Goal: Check status: Check status

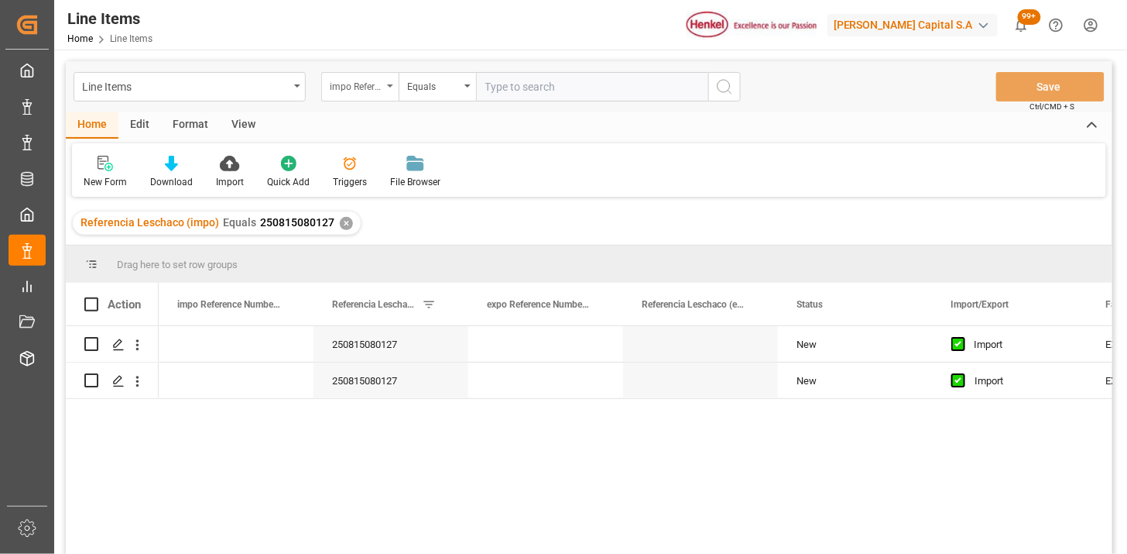
click at [353, 93] on div "impo Reference Number WF" at bounding box center [356, 85] width 53 height 18
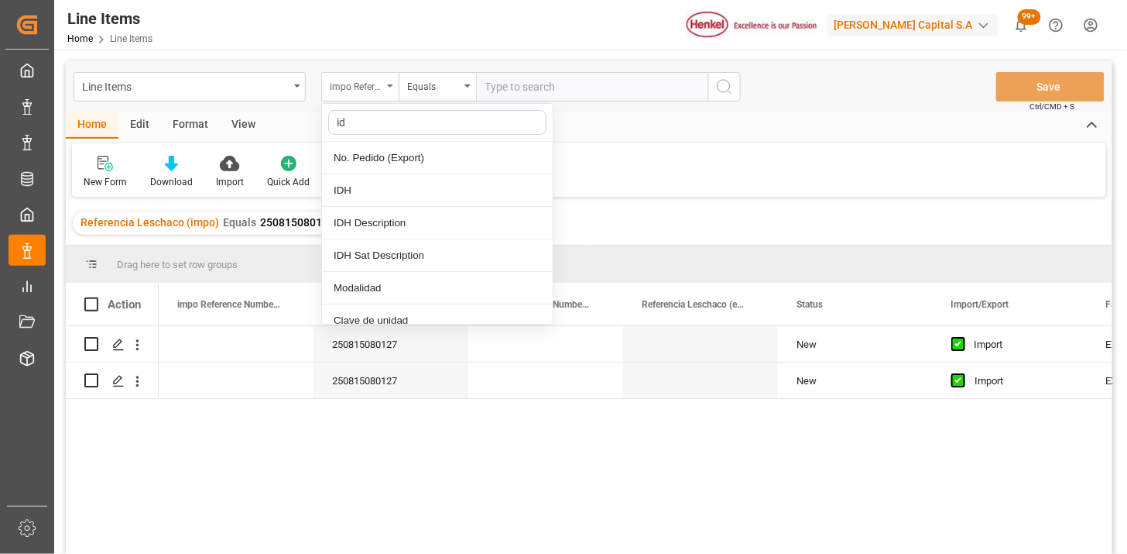
type input "idh"
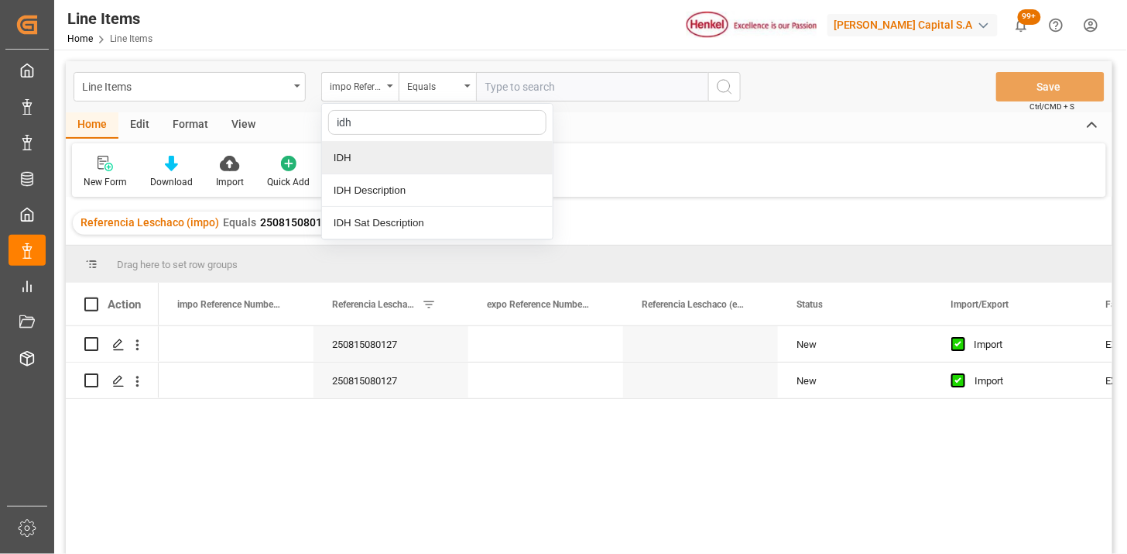
click at [364, 157] on div "IDH" at bounding box center [437, 158] width 231 height 33
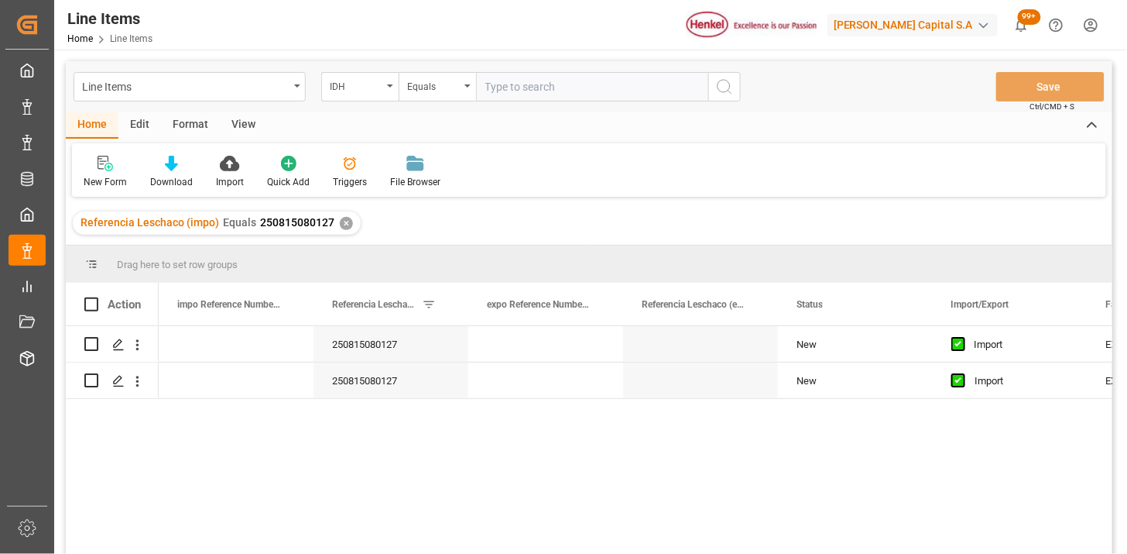
click at [542, 98] on input "text" at bounding box center [592, 86] width 232 height 29
paste input "1608882"
type input "1608882"
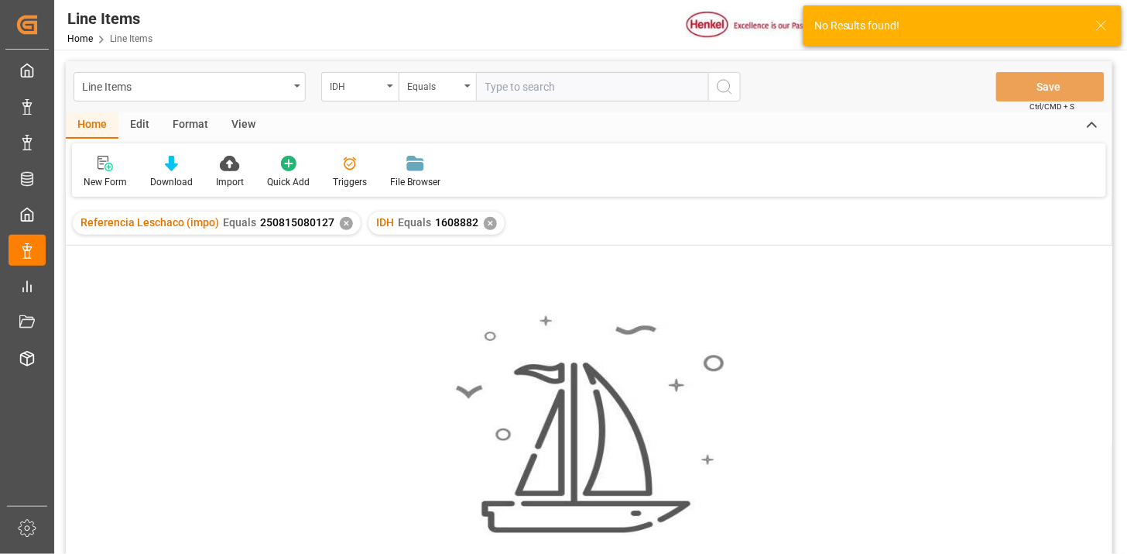
drag, startPoint x: 342, startPoint y: 225, endPoint x: 331, endPoint y: 229, distance: 12.2
click at [345, 225] on div "✕" at bounding box center [346, 223] width 13 height 13
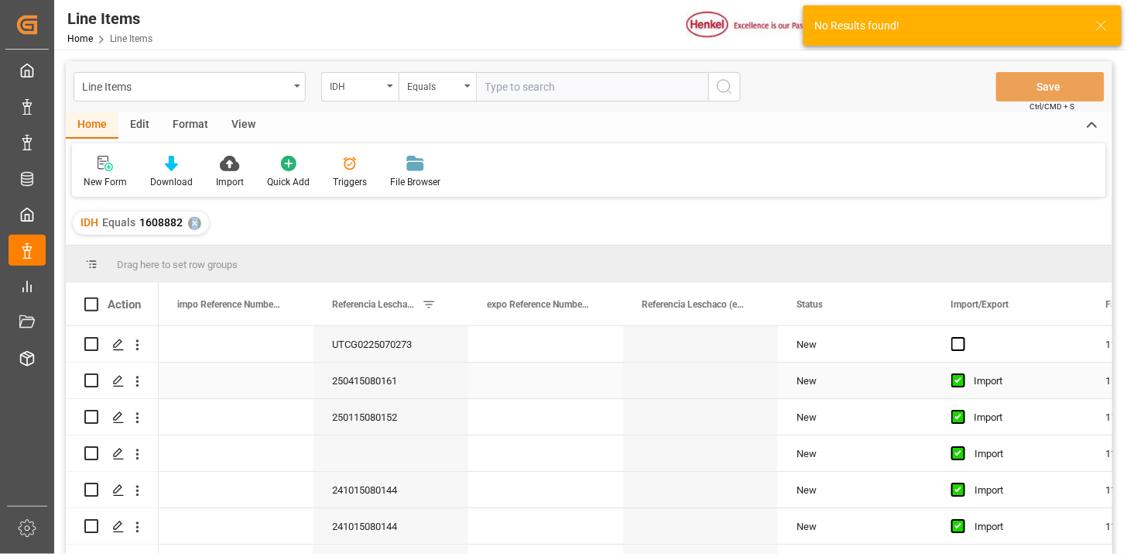
click at [390, 393] on div "250415080161" at bounding box center [391, 380] width 155 height 36
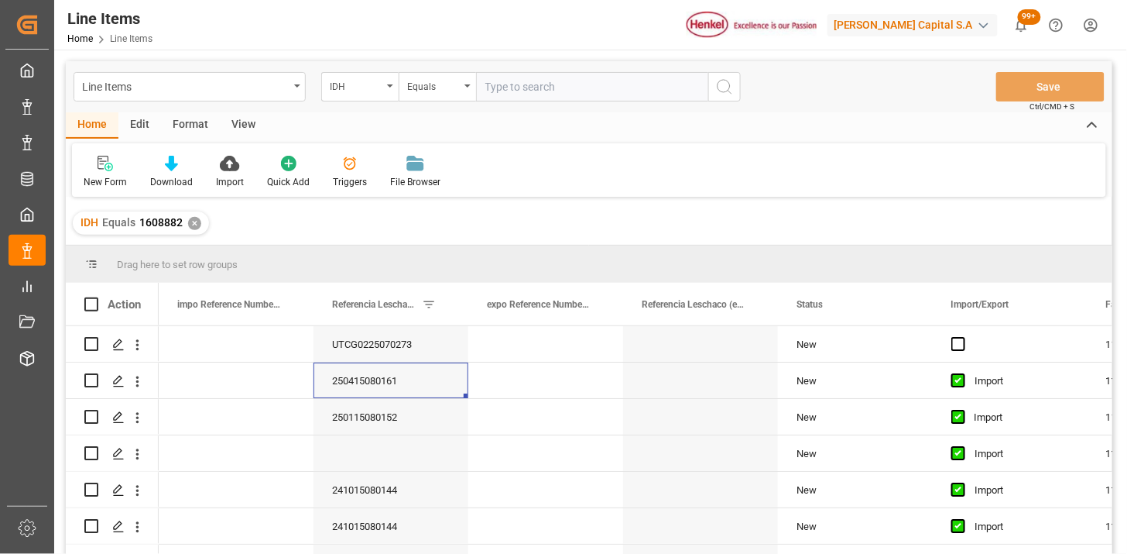
click at [510, 101] on div "Line Items IDH Equals Save Ctrl/CMD + S" at bounding box center [589, 86] width 1047 height 51
click at [522, 89] on input "text" at bounding box center [592, 86] width 232 height 29
paste input "577655"
type input "577655"
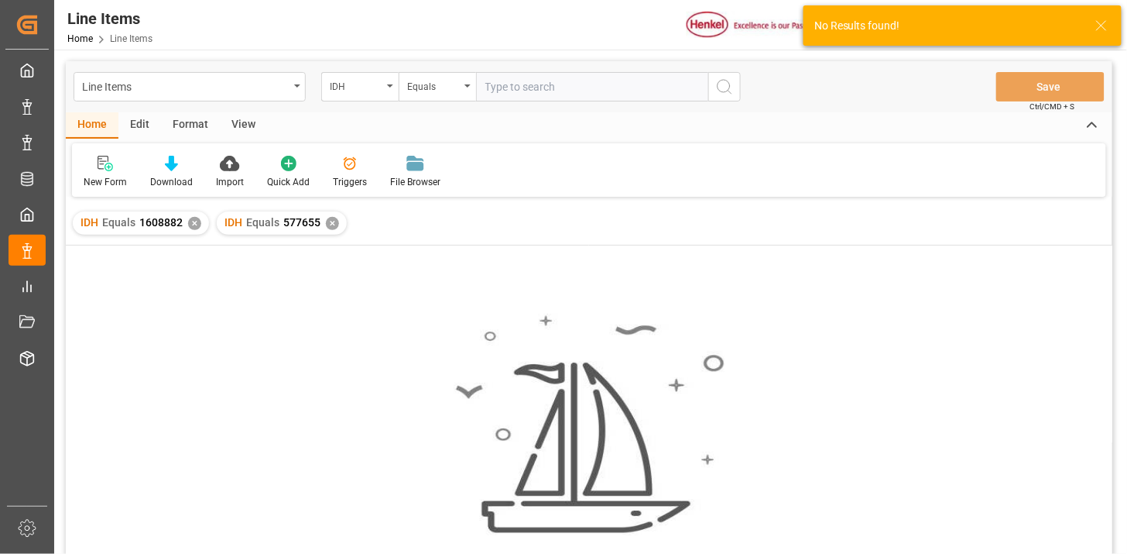
click at [197, 221] on div "✕" at bounding box center [194, 223] width 13 height 13
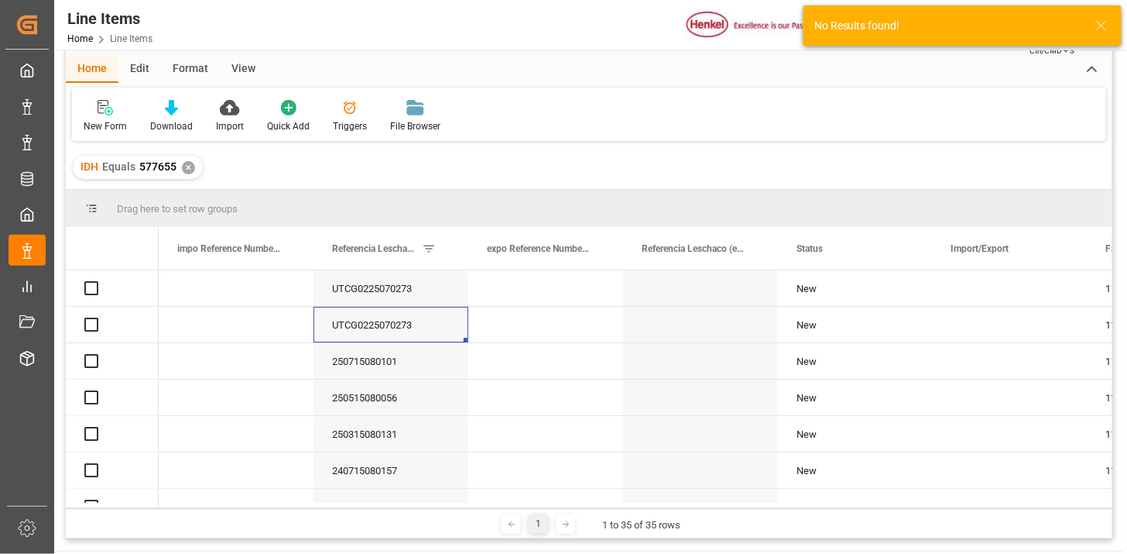
scroll to position [86, 0]
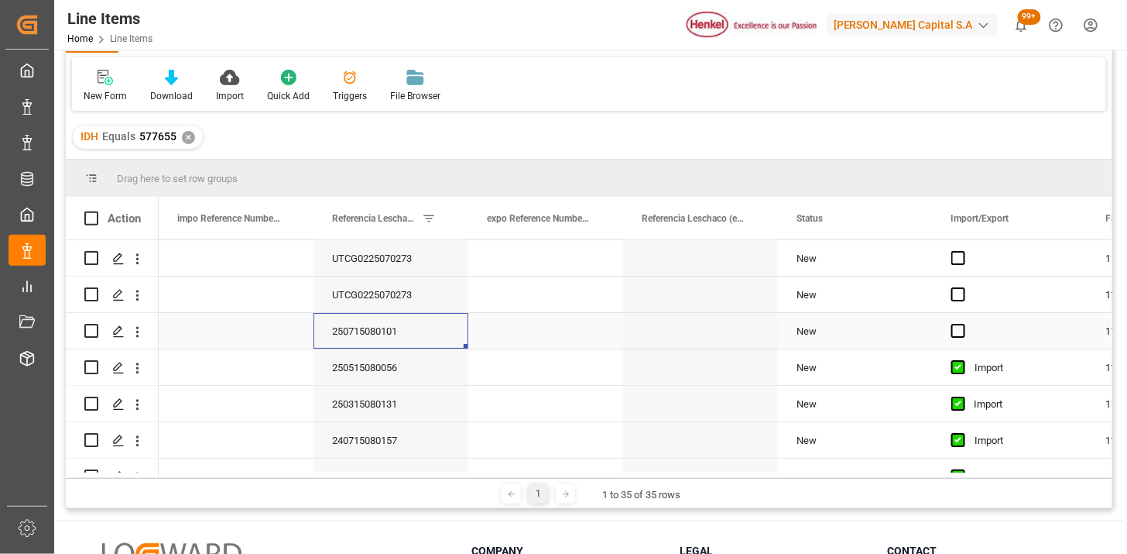
click at [419, 328] on div "250715080101" at bounding box center [391, 331] width 155 height 36
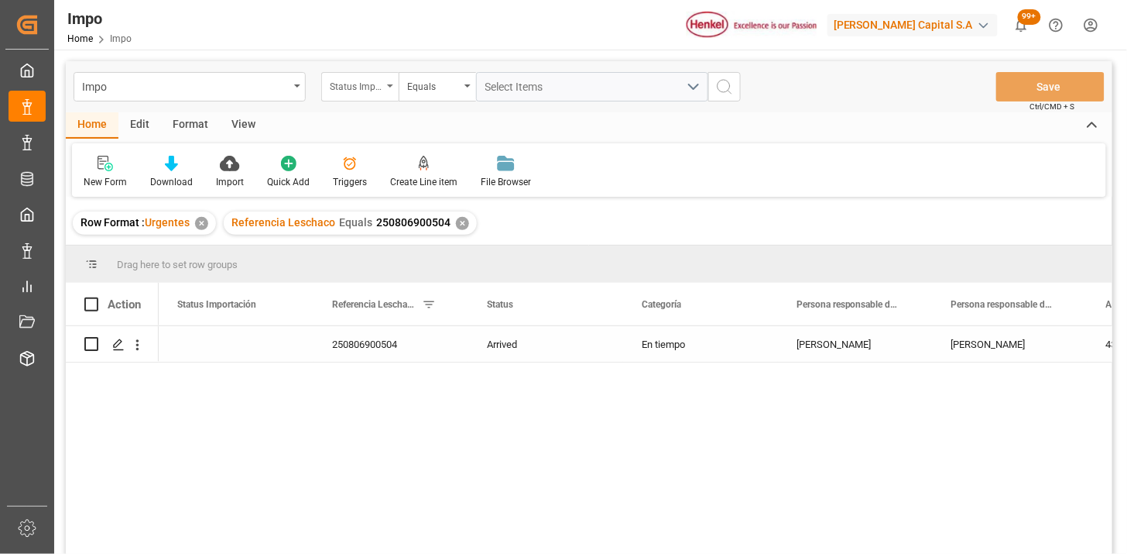
click at [383, 86] on div "Status Importación" at bounding box center [359, 86] width 77 height 29
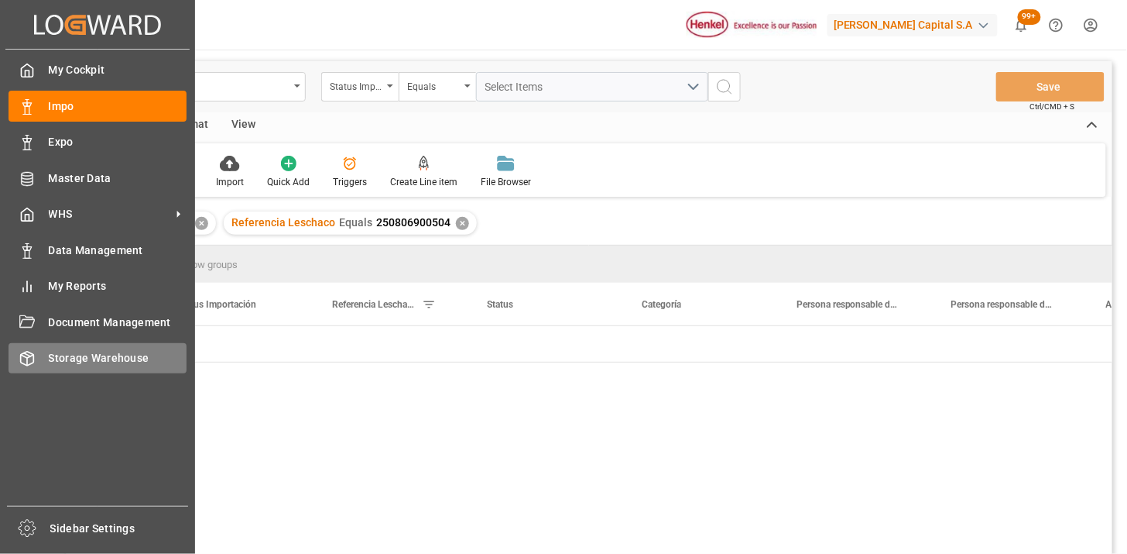
click at [39, 354] on div "Storage Warehouse Storage Warehouse" at bounding box center [98, 358] width 178 height 30
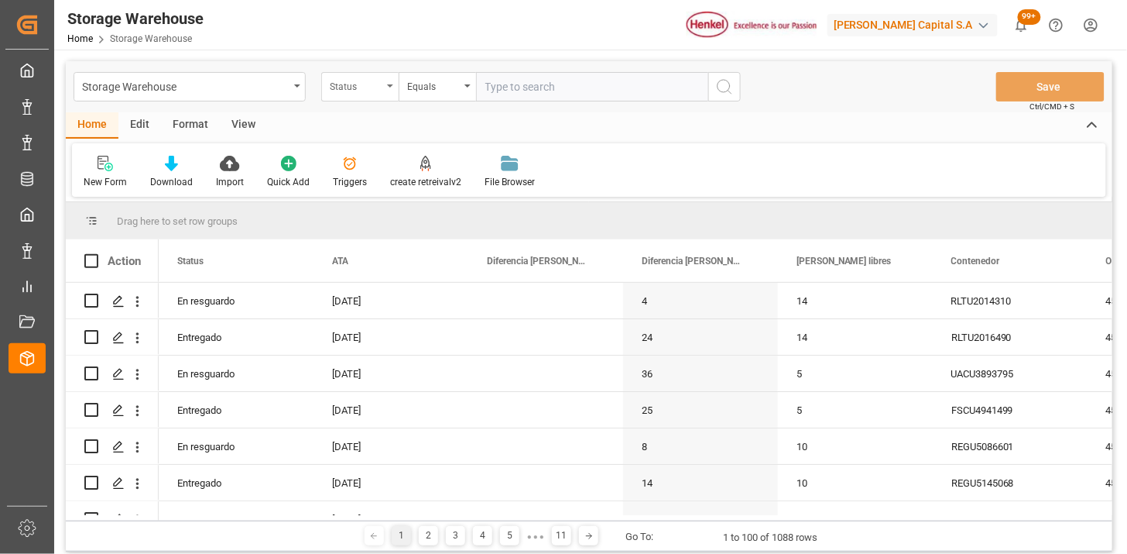
click at [376, 86] on div "Status" at bounding box center [356, 85] width 53 height 18
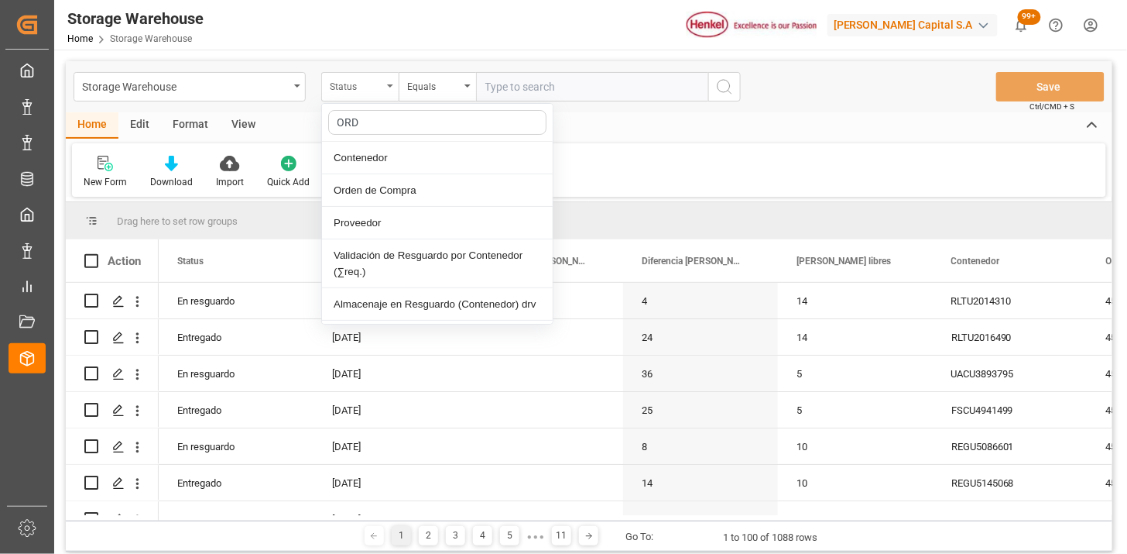
type input "ORDE"
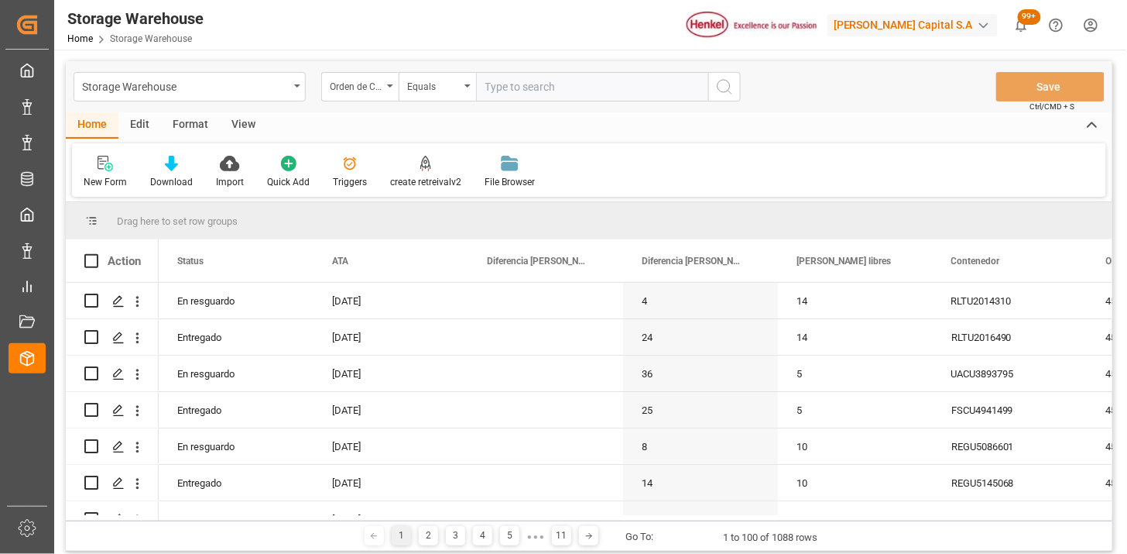
click at [509, 91] on input "text" at bounding box center [592, 86] width 232 height 29
paste input "4578210786"
type input "4578210786"
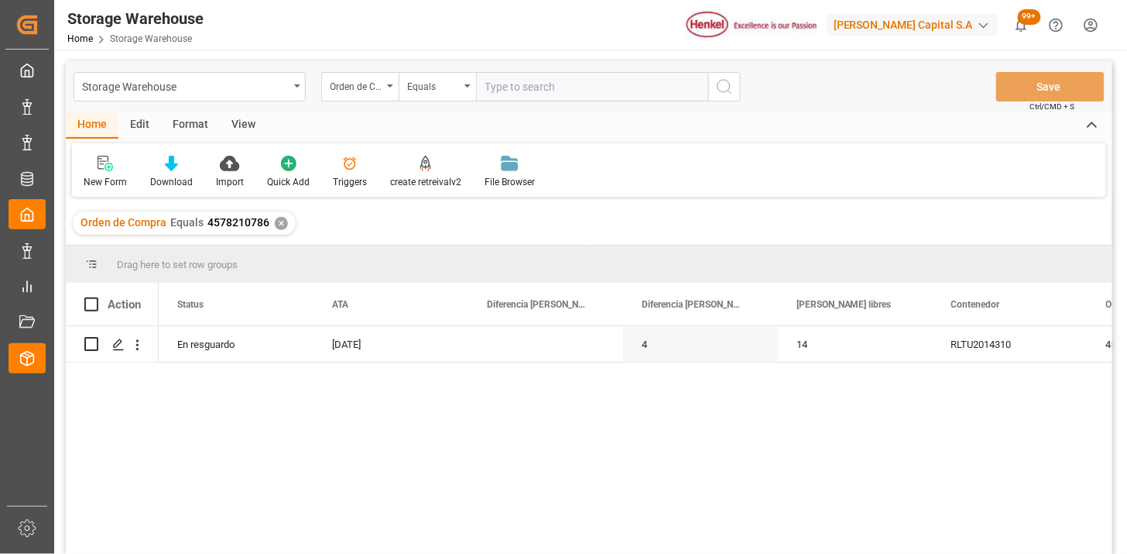
drag, startPoint x: 238, startPoint y: 122, endPoint x: 229, endPoint y: 130, distance: 11.5
click at [238, 125] on div "View" at bounding box center [243, 125] width 47 height 26
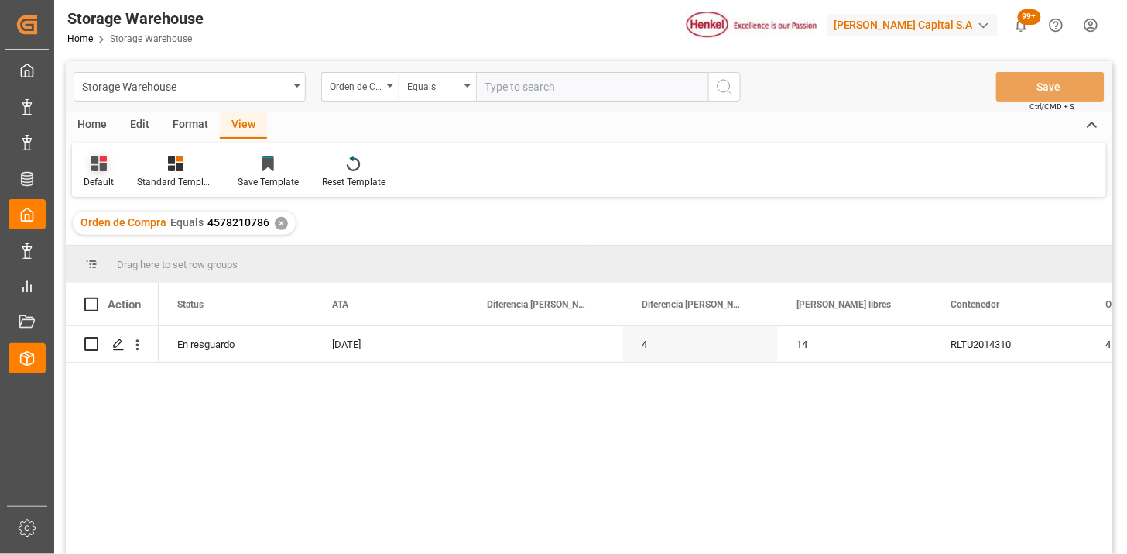
click at [94, 166] on icon at bounding box center [98, 163] width 15 height 15
click at [107, 172] on div "Default" at bounding box center [98, 172] width 53 height 34
click at [140, 86] on div "Storage Warehouse" at bounding box center [185, 85] width 207 height 19
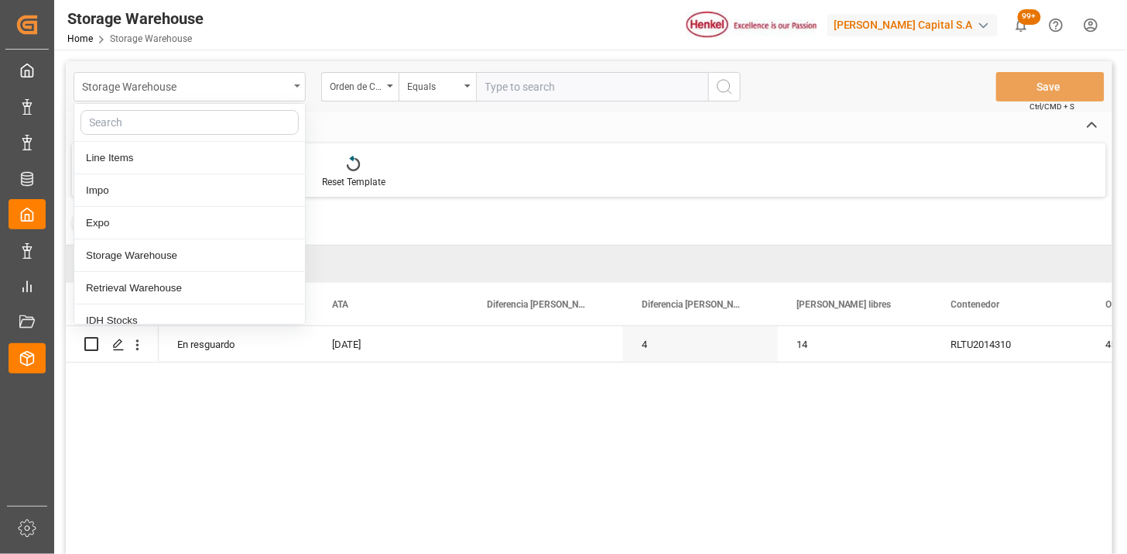
type input "S"
type input "A"
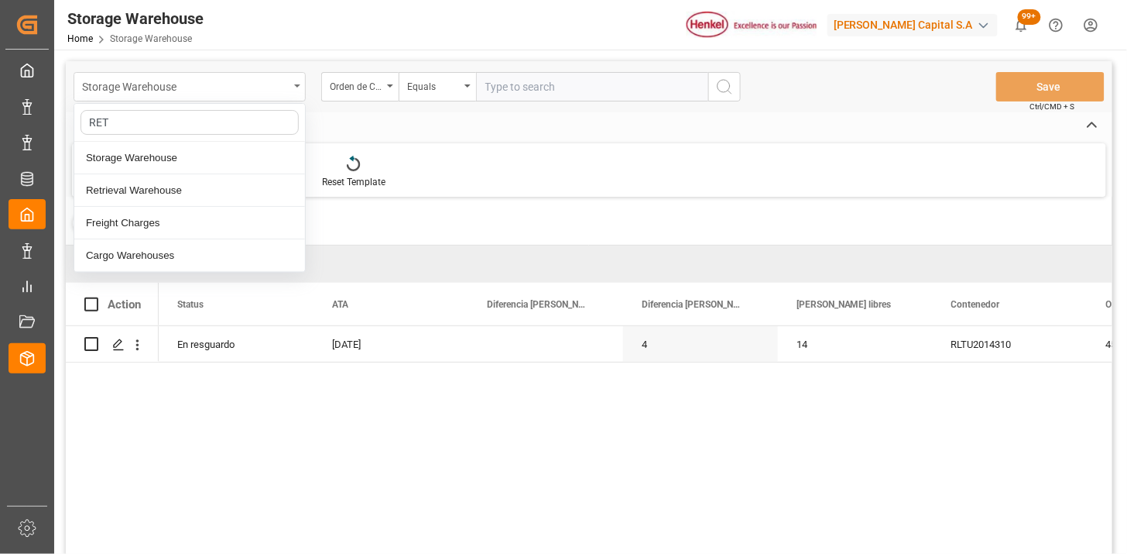
type input "RETR"
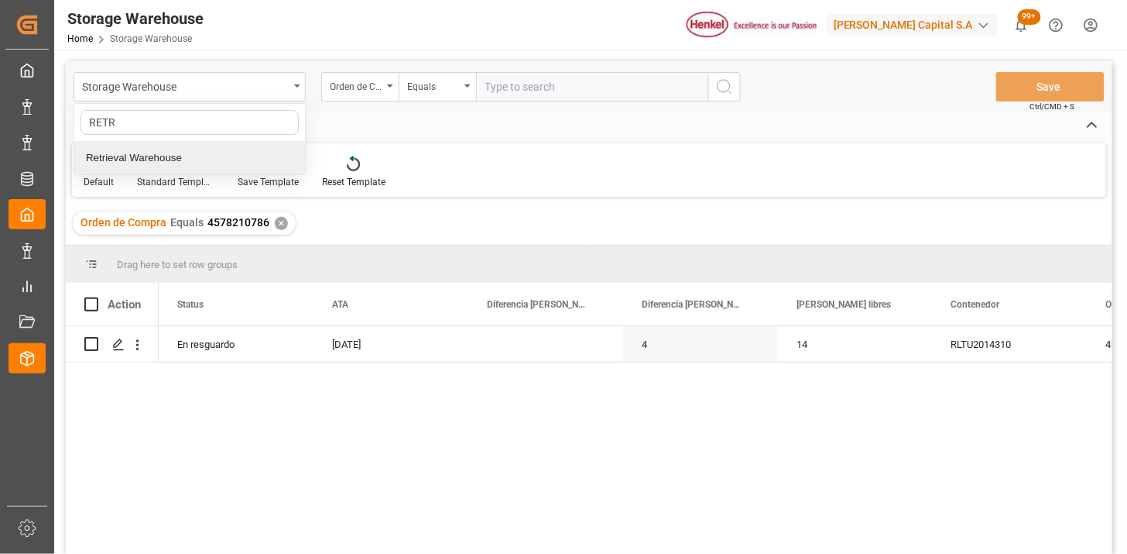
click at [181, 159] on div "Retrieval Warehouse" at bounding box center [189, 158] width 231 height 33
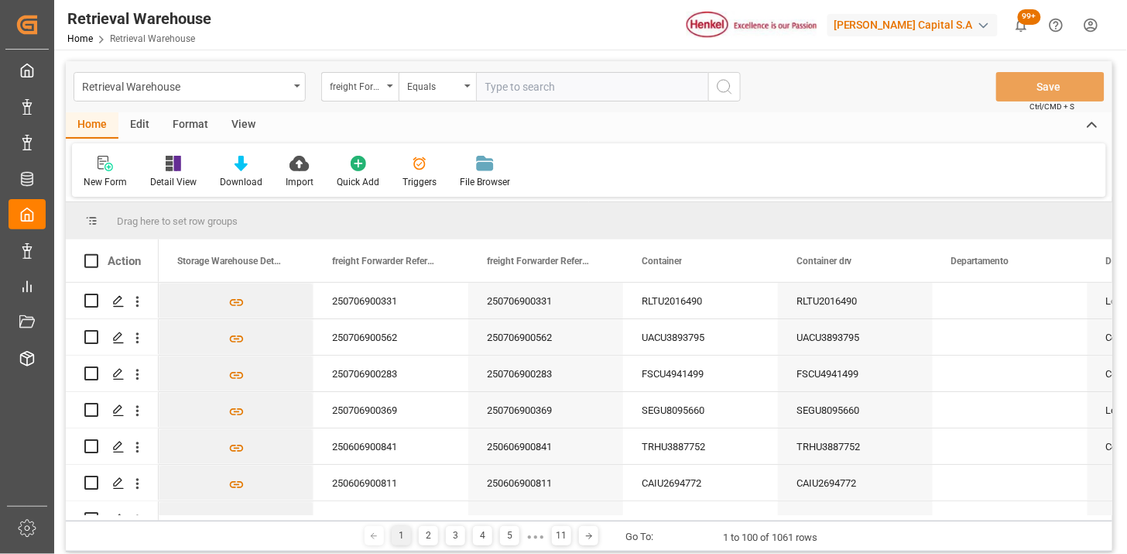
click at [243, 126] on div "View" at bounding box center [243, 125] width 47 height 26
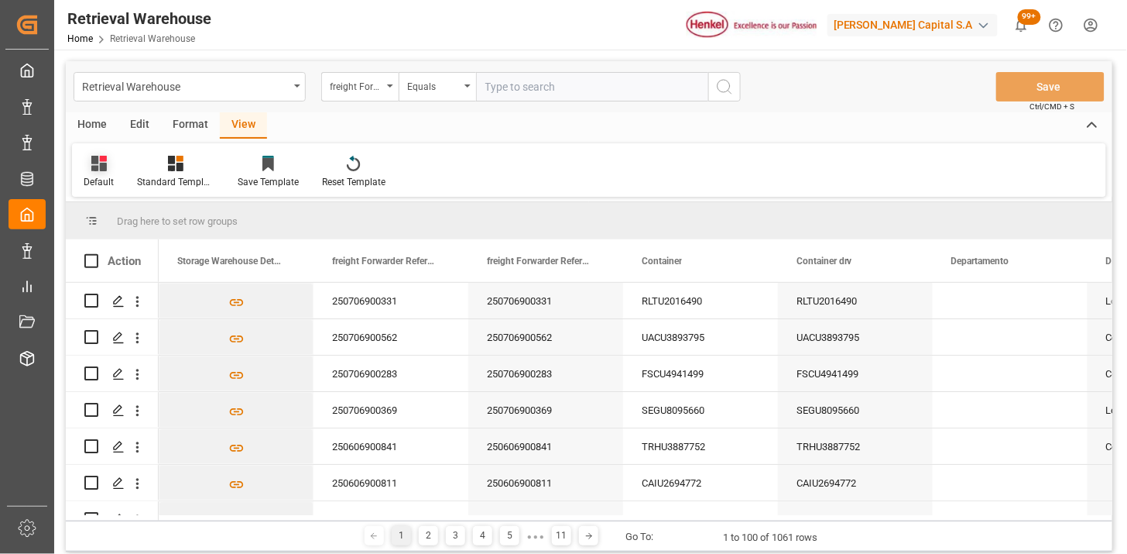
drag, startPoint x: 107, startPoint y: 166, endPoint x: 118, endPoint y: 175, distance: 13.8
click at [108, 166] on div at bounding box center [99, 163] width 30 height 16
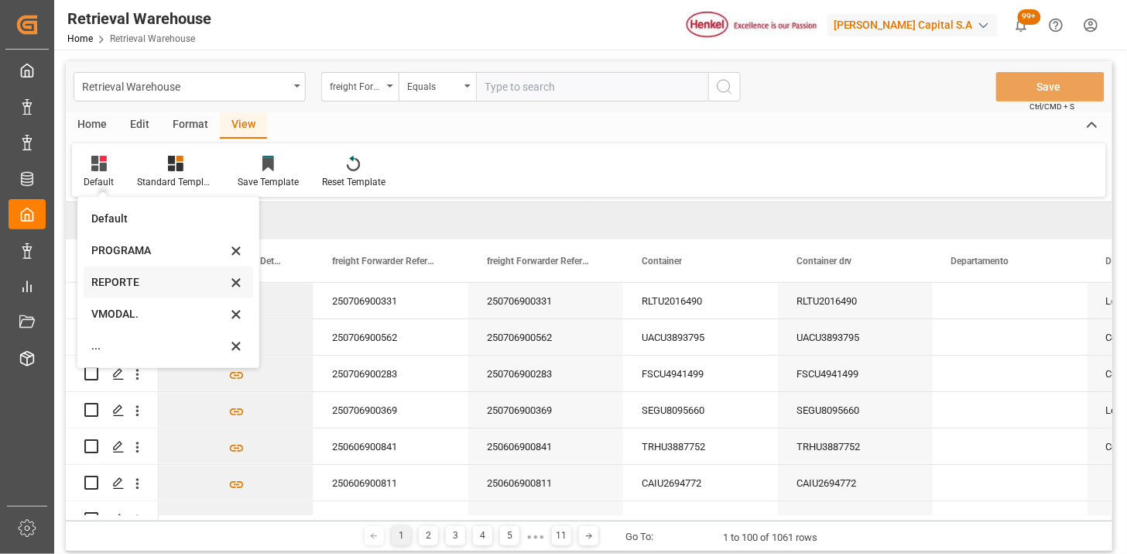
click at [132, 288] on div "REPORTE" at bounding box center [159, 282] width 136 height 16
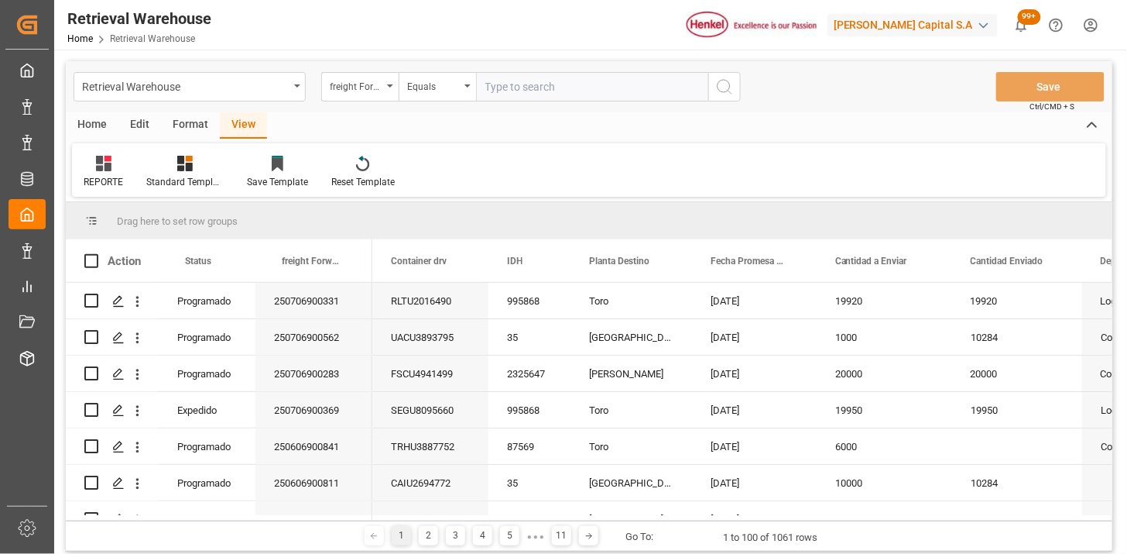
click at [369, 90] on div "freight Forwarder Reference Number" at bounding box center [356, 85] width 53 height 18
type input "ORDE"
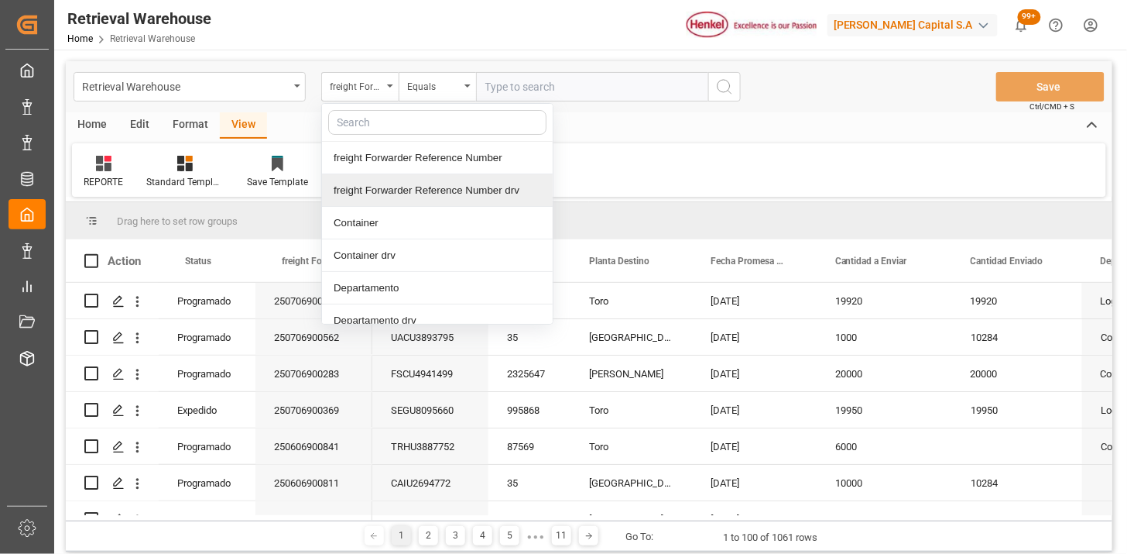
drag, startPoint x: 438, startPoint y: 184, endPoint x: 489, endPoint y: 161, distance: 55.8
click at [444, 181] on div "freight Forwarder Reference Number drv" at bounding box center [437, 190] width 231 height 33
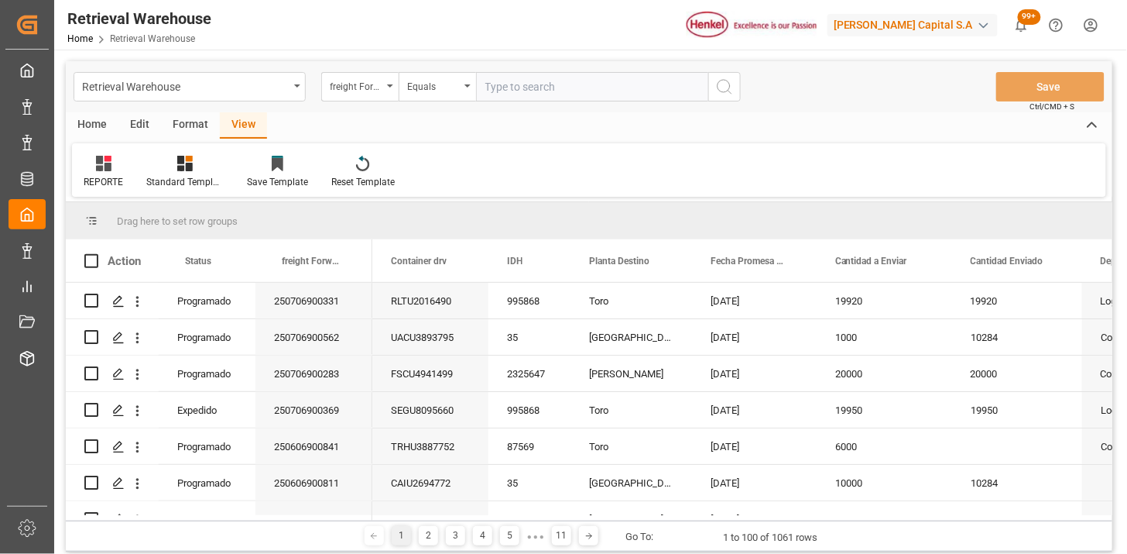
drag, startPoint x: 516, startPoint y: 101, endPoint x: 521, endPoint y: 95, distance: 8.2
click at [520, 98] on div "Retrieval Warehouse freight Forwarder Reference Number drv Equals Save Ctrl/CMD…" at bounding box center [589, 86] width 1047 height 51
drag, startPoint x: 551, startPoint y: 101, endPoint x: 583, endPoint y: 101, distance: 32.5
click at [554, 101] on input "text" at bounding box center [592, 86] width 232 height 29
paste input "250806900408"
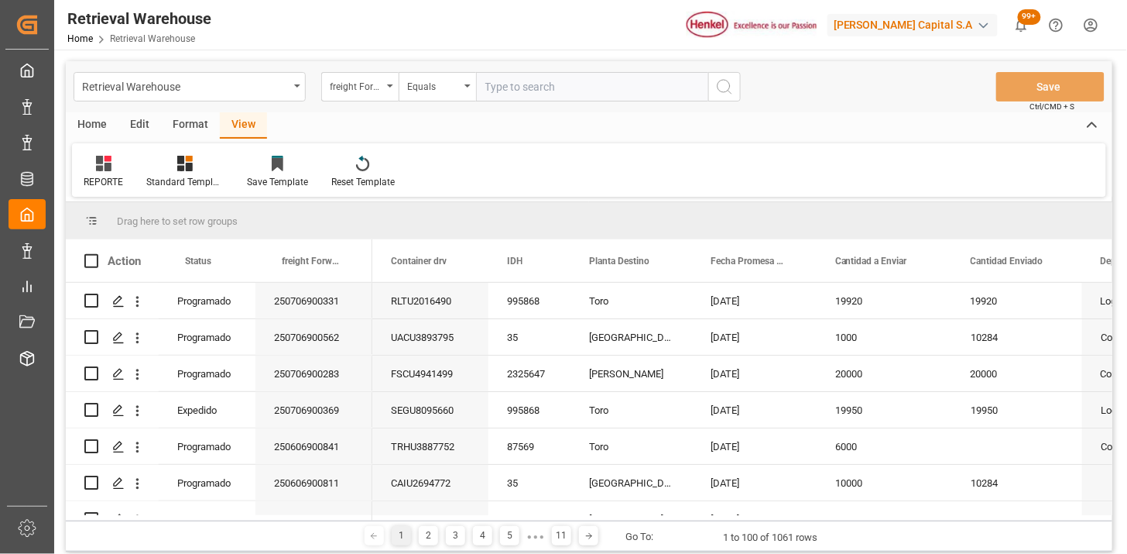
type input "250806900408"
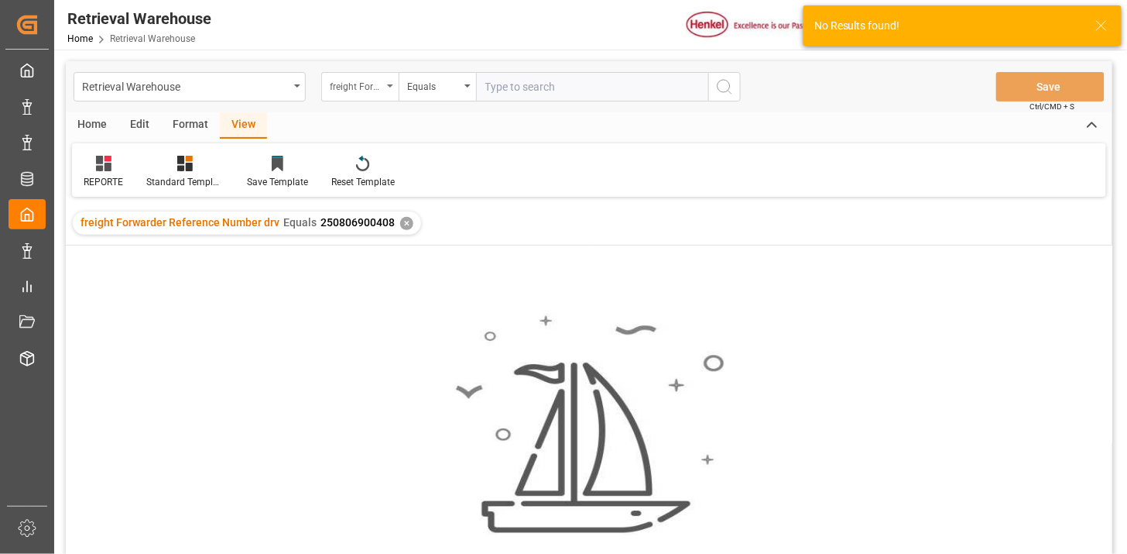
click at [369, 88] on div "freight Forwarder Reference Number drv" at bounding box center [356, 85] width 53 height 18
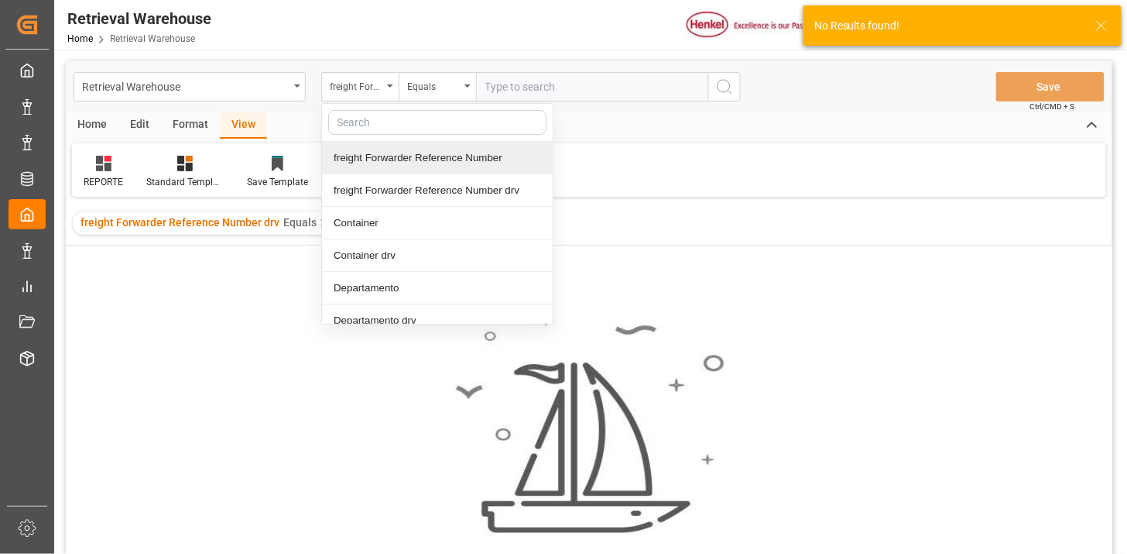
click at [396, 161] on div "freight Forwarder Reference Number" at bounding box center [437, 158] width 231 height 33
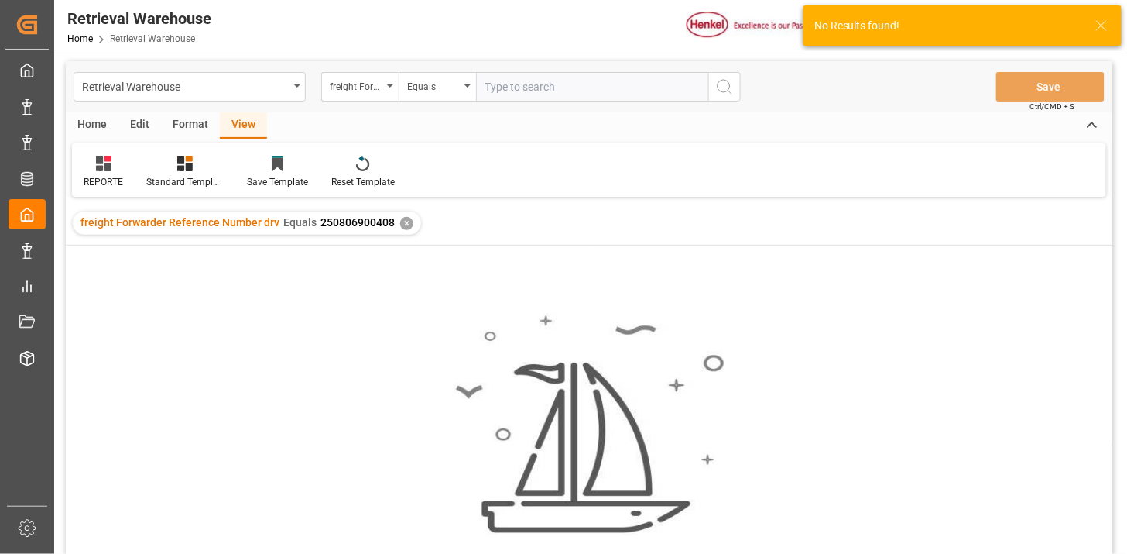
click at [533, 85] on input "text" at bounding box center [592, 86] width 232 height 29
paste input "250806900408"
type input "250806900408"
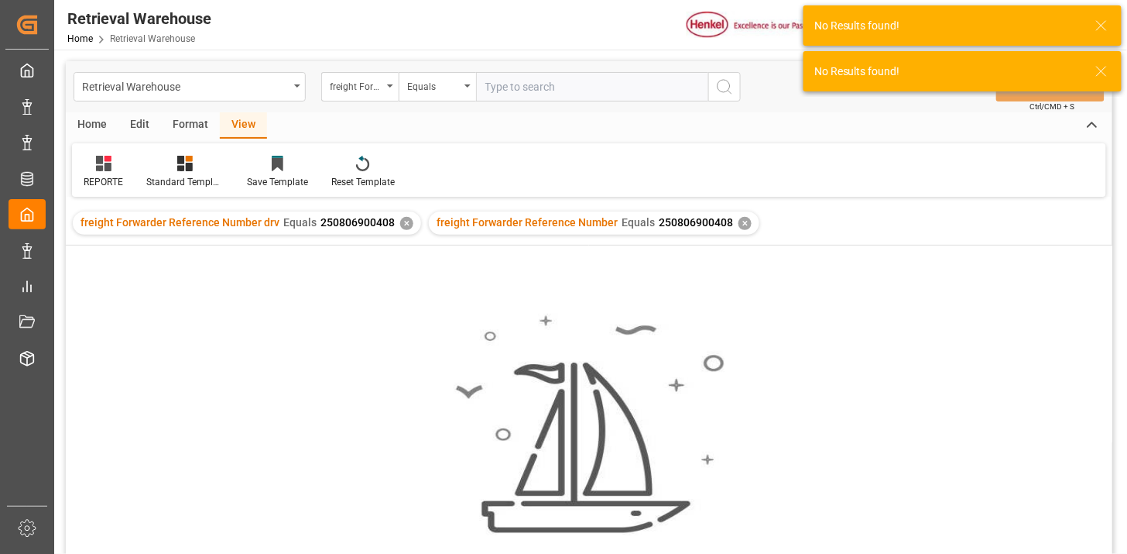
click at [400, 221] on div "✕" at bounding box center [406, 223] width 13 height 13
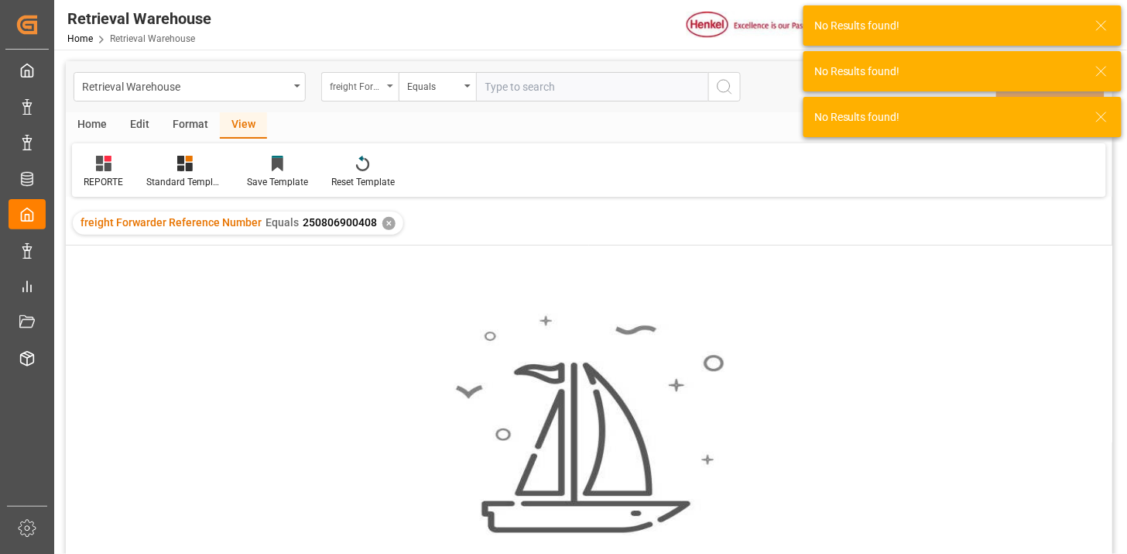
click at [384, 97] on div "freight Forwarder Reference Number" at bounding box center [359, 86] width 77 height 29
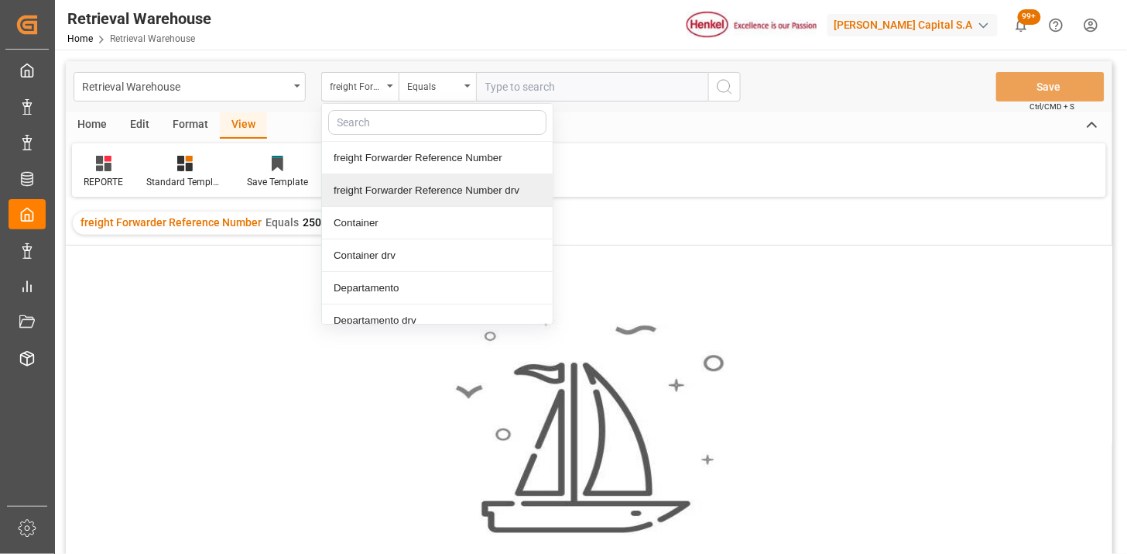
click at [654, 129] on div "Home Edit Format View" at bounding box center [589, 125] width 1047 height 26
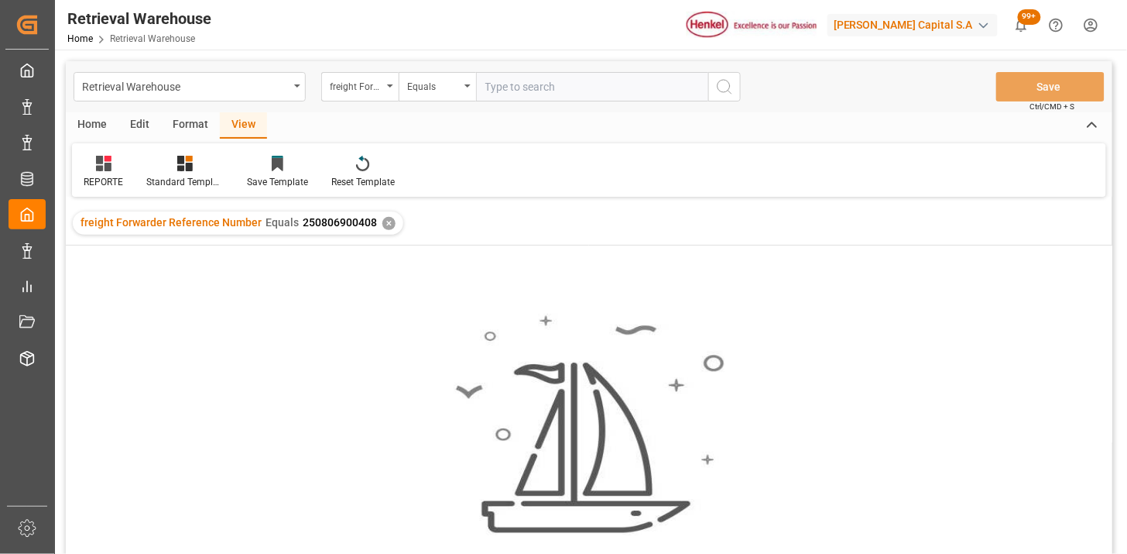
click at [389, 226] on div "✕" at bounding box center [389, 223] width 13 height 13
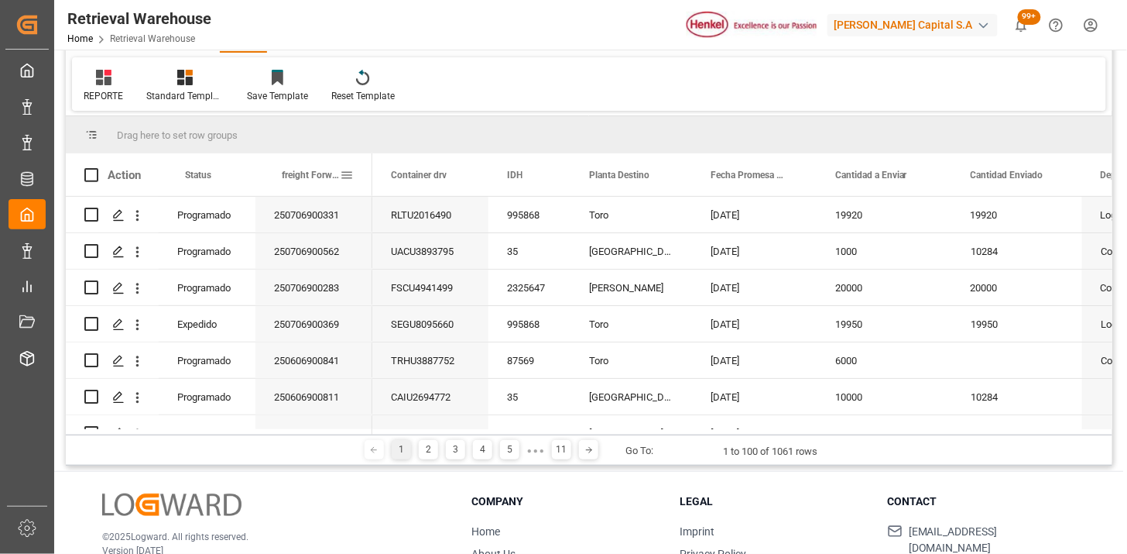
click at [347, 176] on span at bounding box center [347, 175] width 14 height 14
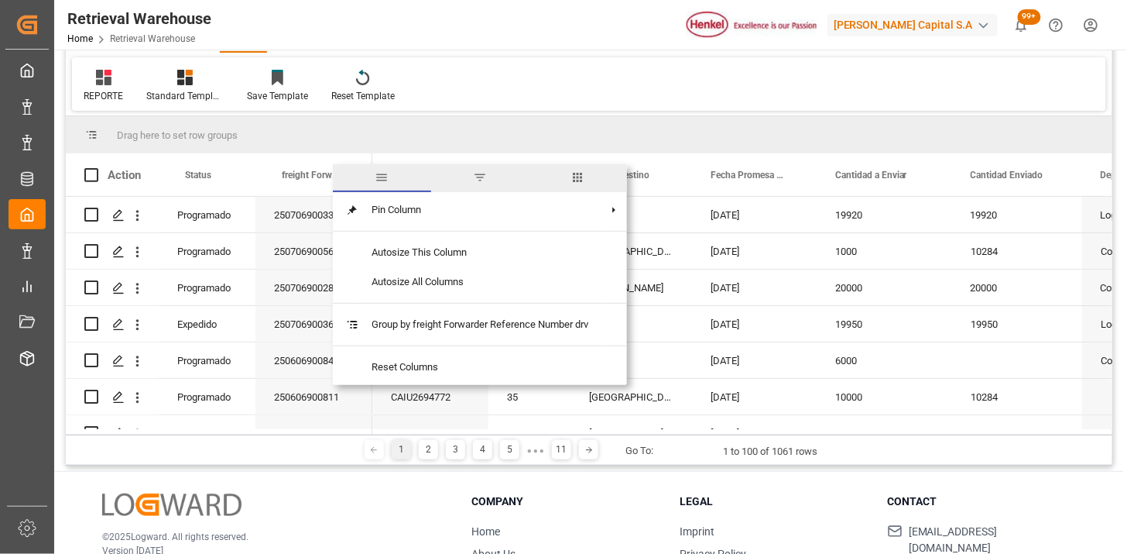
click at [475, 166] on span "filter" at bounding box center [480, 178] width 98 height 28
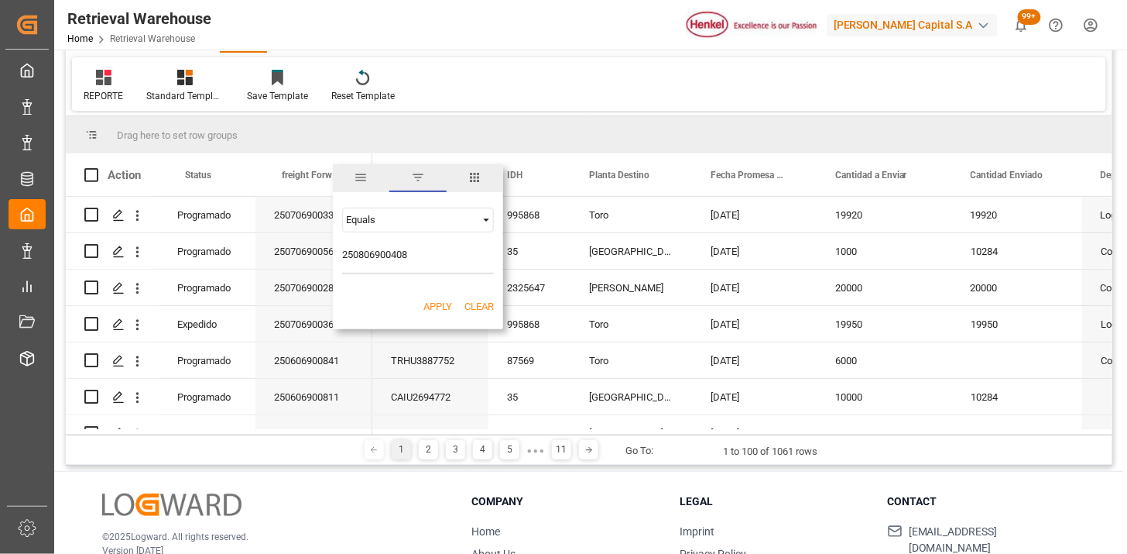
type input "250806900408"
click at [438, 318] on div "Apply Clear" at bounding box center [418, 307] width 170 height 40
click at [436, 304] on button "Apply" at bounding box center [438, 306] width 29 height 15
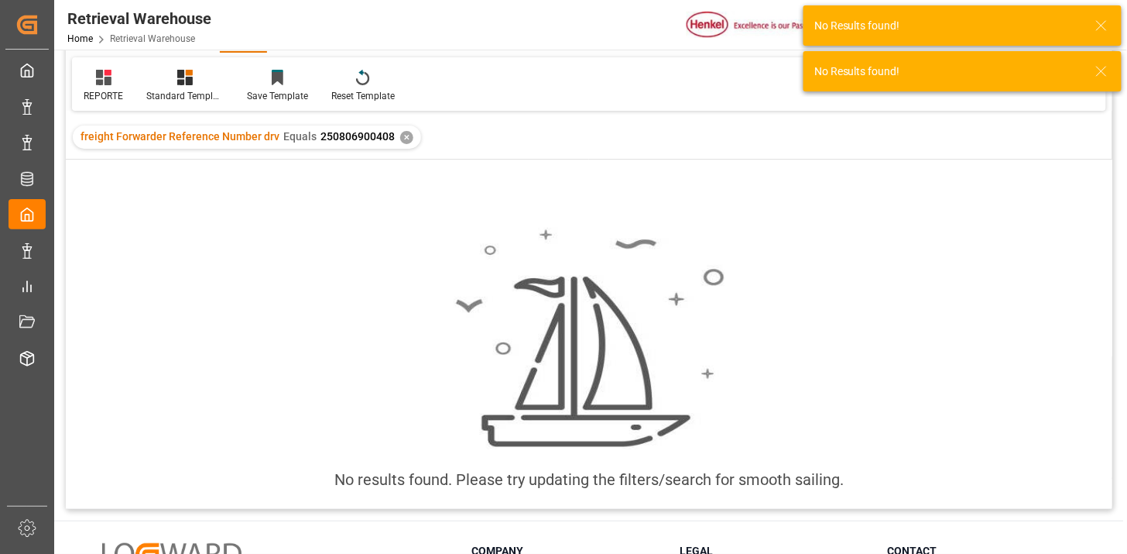
click at [400, 137] on div "✕" at bounding box center [406, 137] width 13 height 13
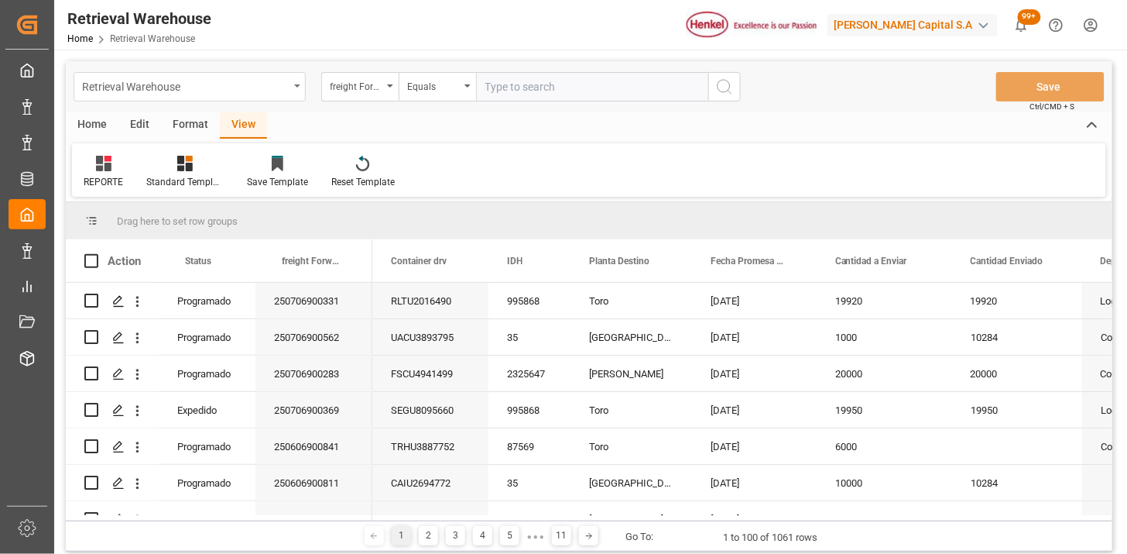
click at [257, 88] on div "Retrieval Warehouse" at bounding box center [185, 85] width 207 height 19
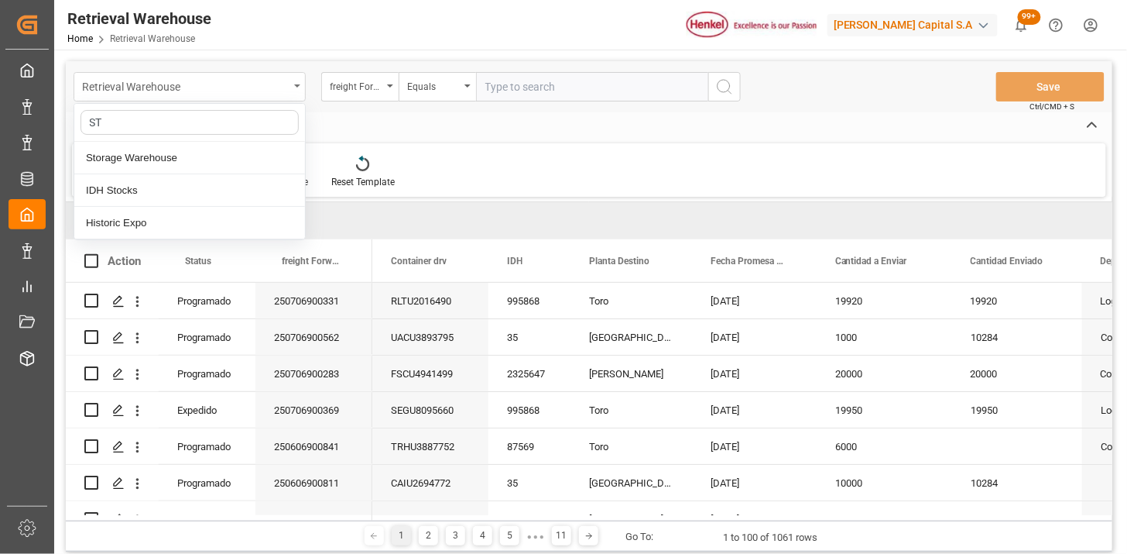
type input "STO"
click at [225, 166] on div "Storage Warehouse" at bounding box center [189, 158] width 231 height 33
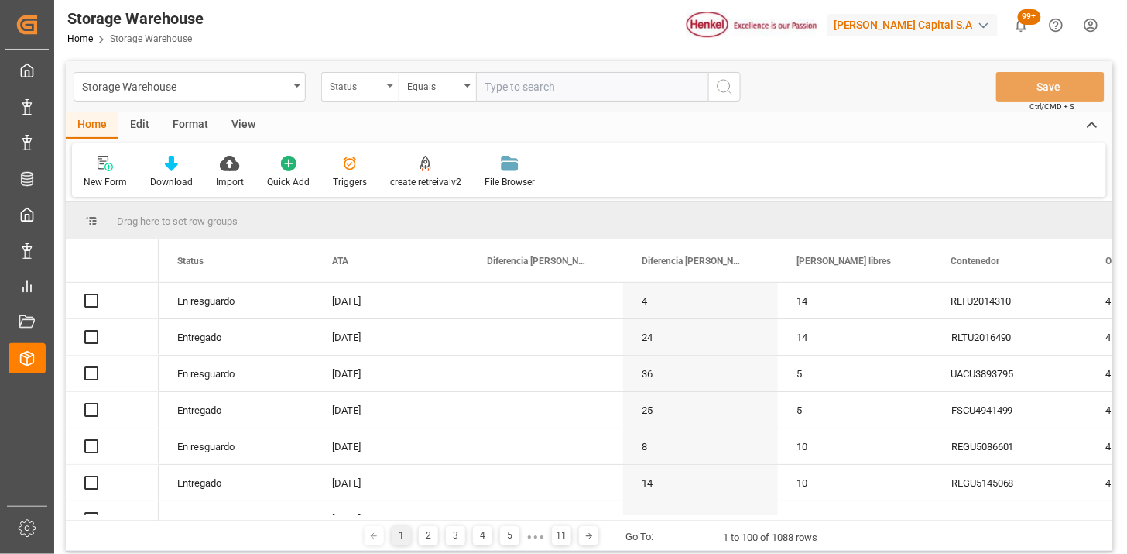
click at [366, 94] on div "Status" at bounding box center [359, 86] width 77 height 29
type input "ORDE"
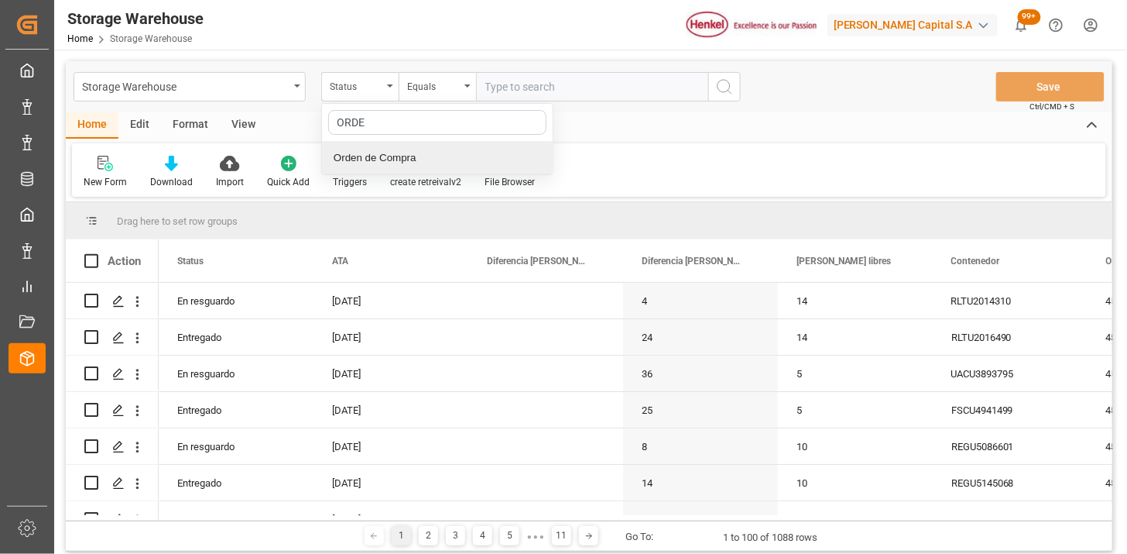
drag, startPoint x: 414, startPoint y: 172, endPoint x: 422, endPoint y: 167, distance: 9.0
click at [415, 172] on div "Orden de Compra" at bounding box center [437, 158] width 231 height 33
click at [525, 94] on input "text" at bounding box center [592, 86] width 232 height 29
paste input "4578210786"
type input "4578210786"
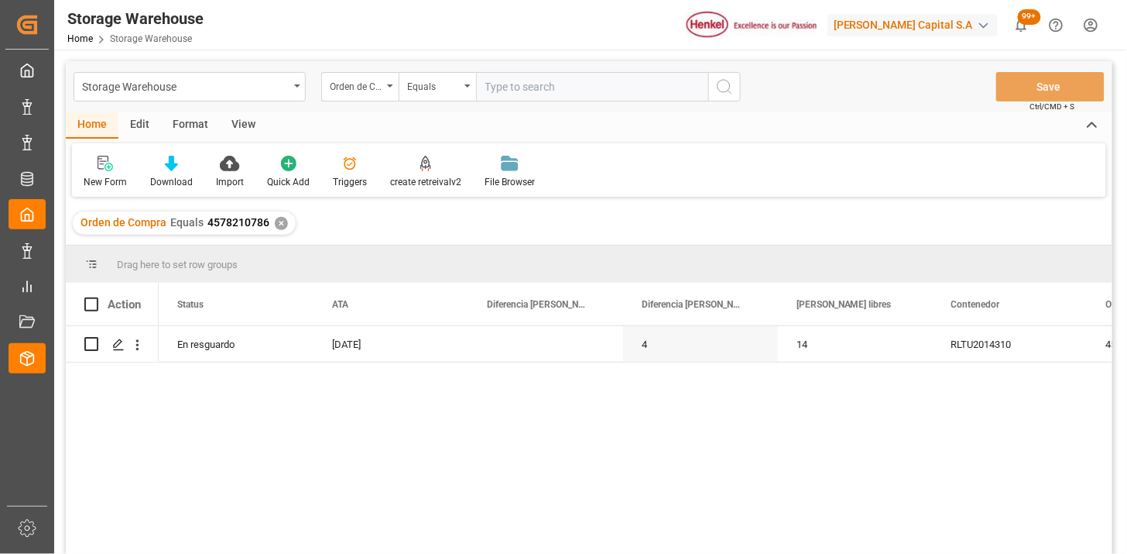
click at [242, 127] on div "View" at bounding box center [243, 125] width 47 height 26
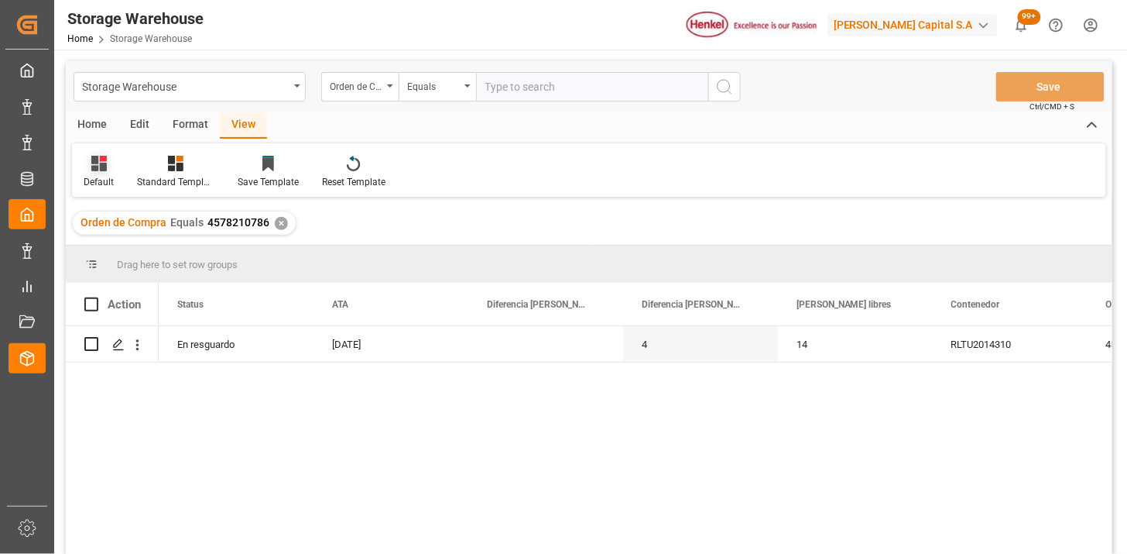
click at [118, 168] on div "Default" at bounding box center [98, 172] width 53 height 34
drag, startPoint x: 146, startPoint y: 258, endPoint x: 150, endPoint y: 266, distance: 9.0
click at [147, 260] on div "REPORTE." at bounding box center [169, 251] width 170 height 32
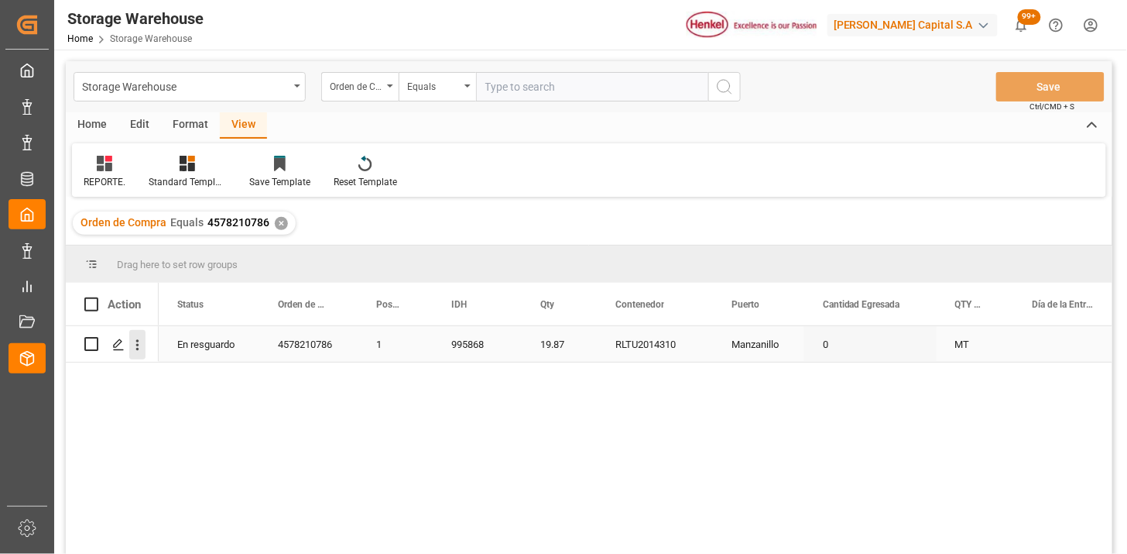
click at [138, 348] on icon "open menu" at bounding box center [137, 344] width 3 height 11
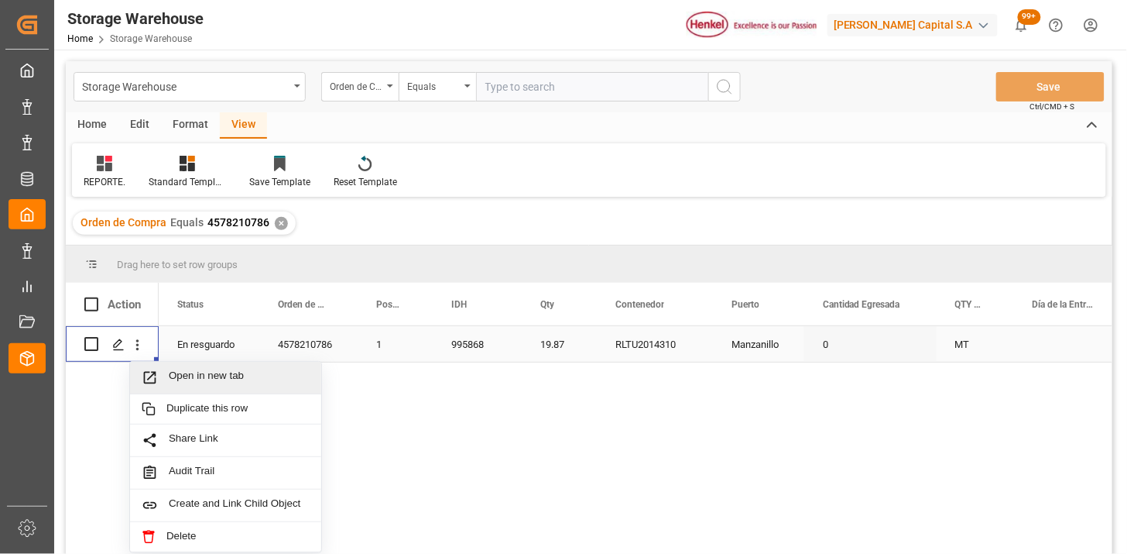
drag, startPoint x: 187, startPoint y: 380, endPoint x: 237, endPoint y: 396, distance: 52.2
click at [191, 382] on span "Open in new tab" at bounding box center [239, 377] width 141 height 16
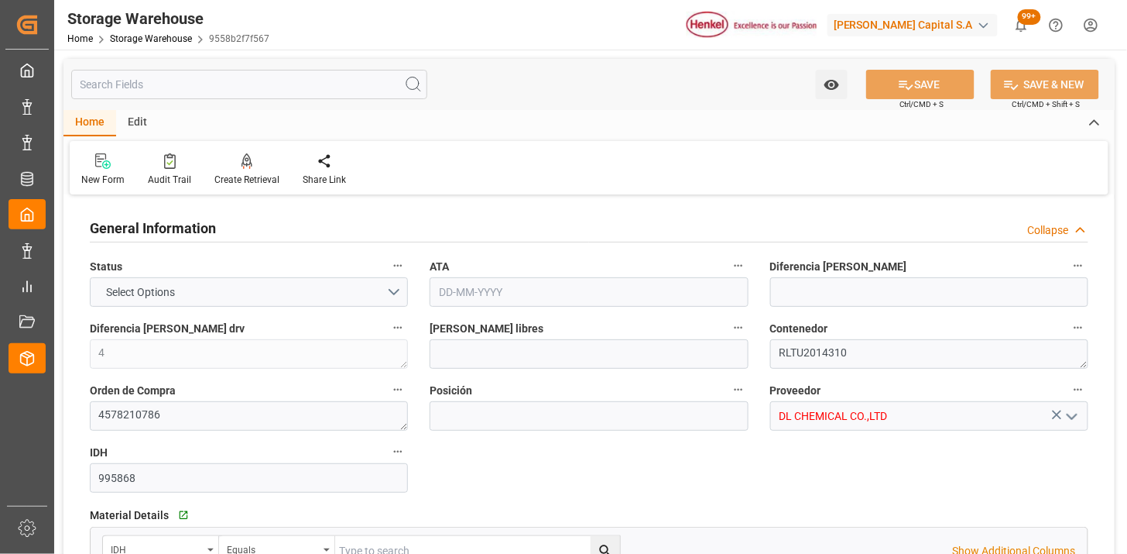
type input "14"
type input "1"
type input "19.87"
type input "21"
type input "0"
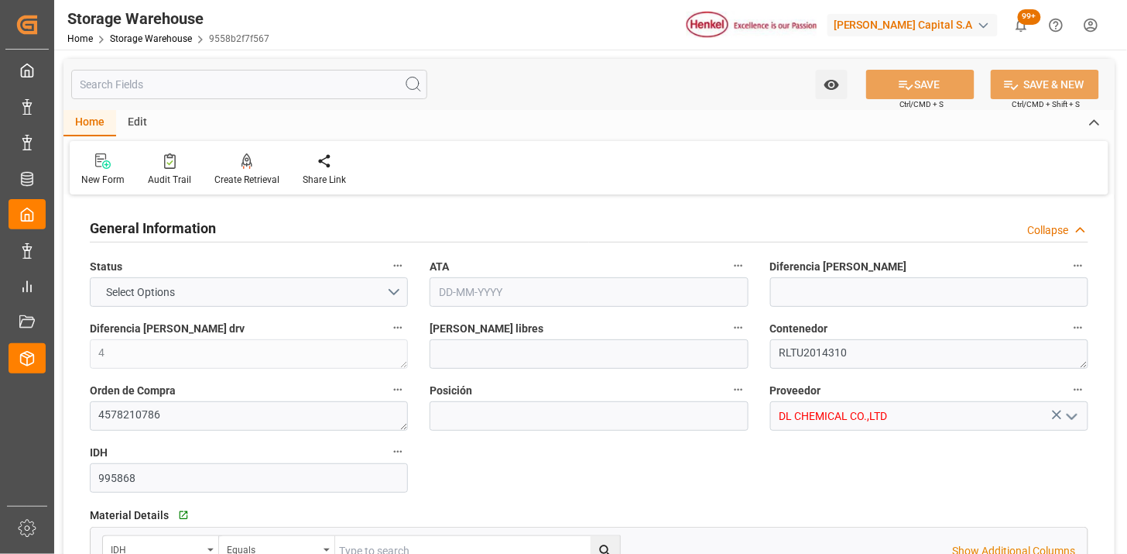
type input "0"
type input "[DATE]"
type input "11-08-2025"
type input "11-08-2025 18:53"
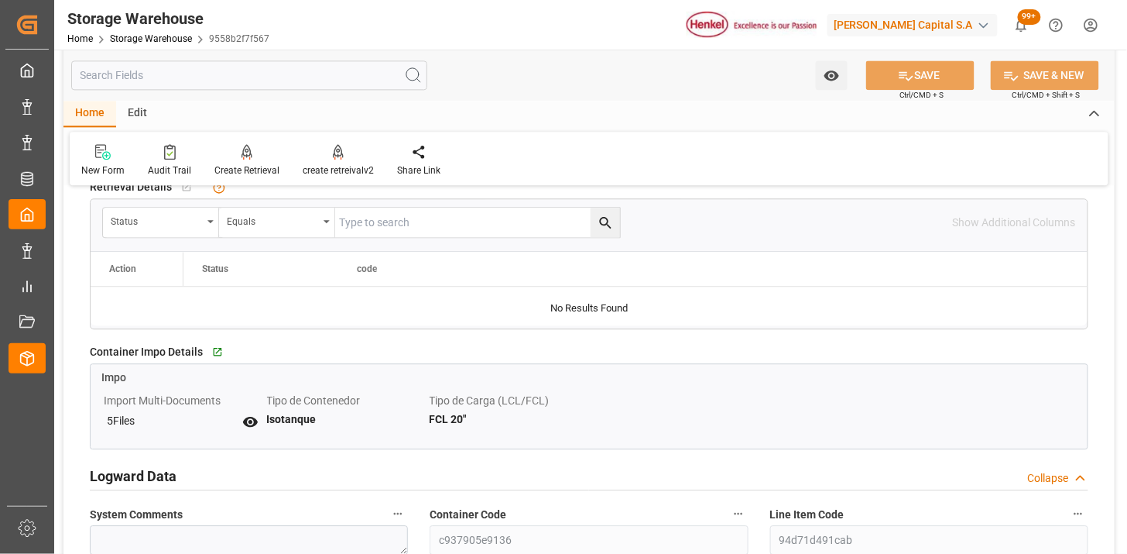
scroll to position [946, 0]
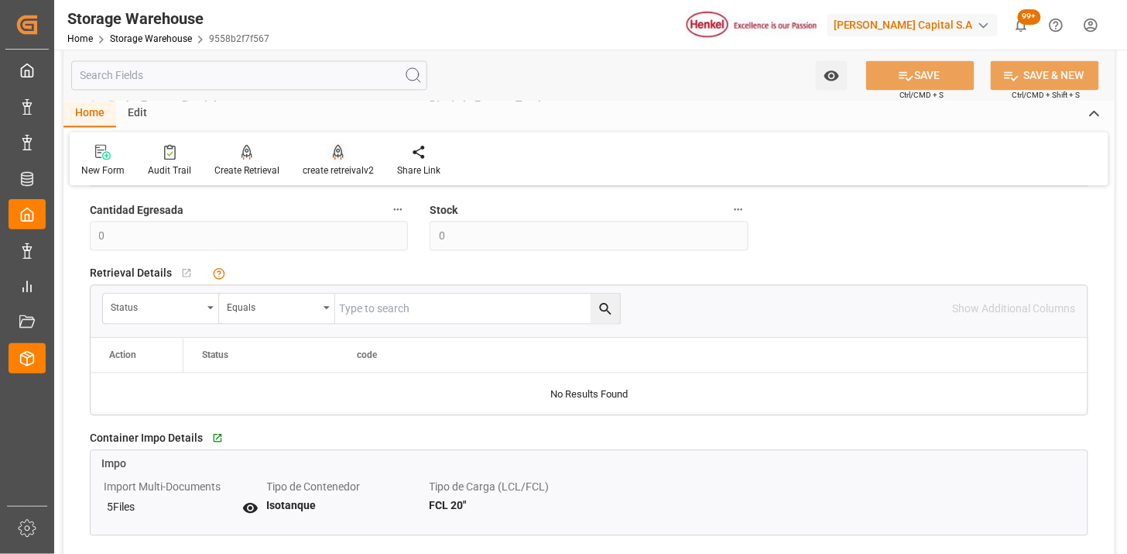
click at [333, 147] on icon at bounding box center [338, 151] width 11 height 15
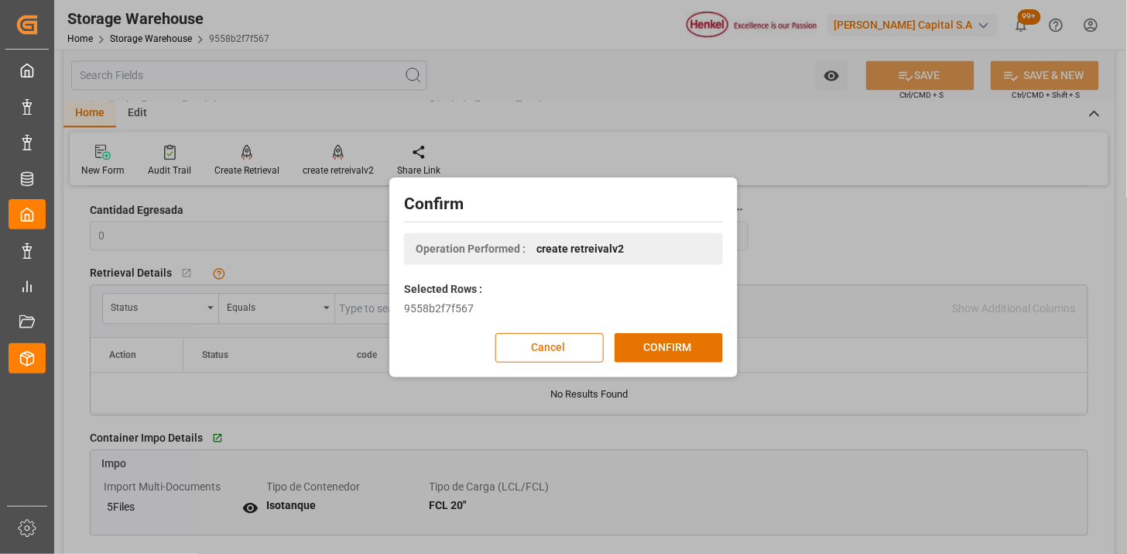
drag, startPoint x: 552, startPoint y: 341, endPoint x: 350, endPoint y: 258, distance: 218.4
click at [544, 338] on button "Cancel" at bounding box center [550, 347] width 108 height 29
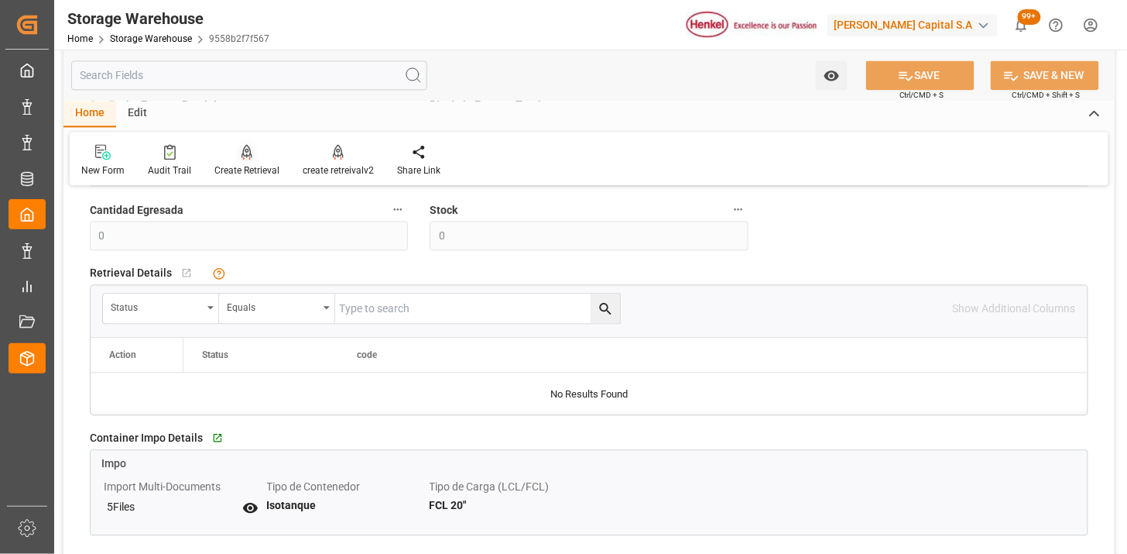
click at [257, 163] on div "Create Retrieval" at bounding box center [246, 170] width 65 height 14
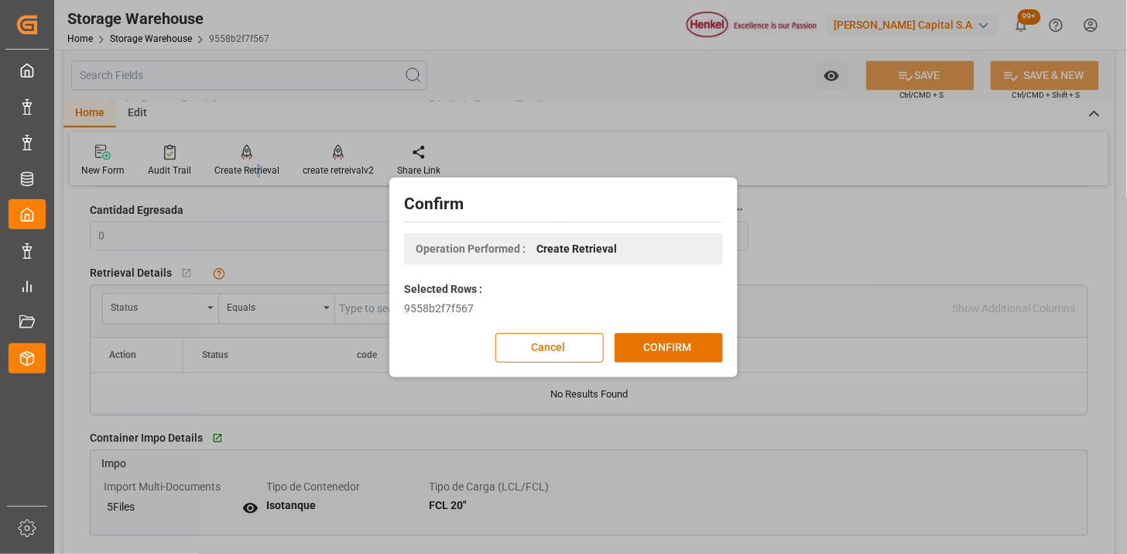
drag, startPoint x: 690, startPoint y: 350, endPoint x: 577, endPoint y: 330, distance: 114.8
click at [688, 352] on button "CONFIRM" at bounding box center [669, 347] width 108 height 29
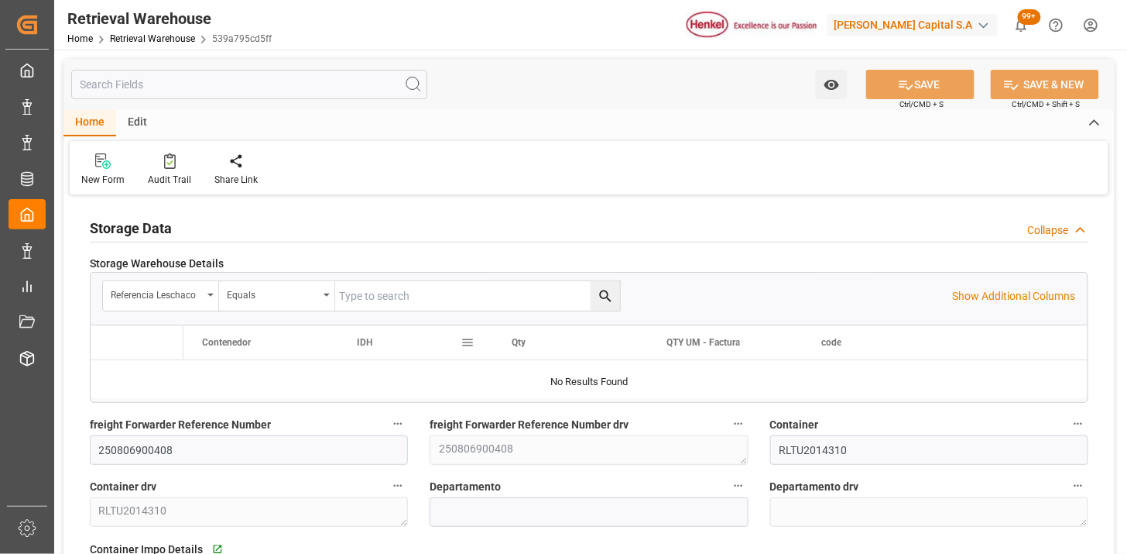
type input "14"
type input "11-08-2025"
type input "15-08-2025"
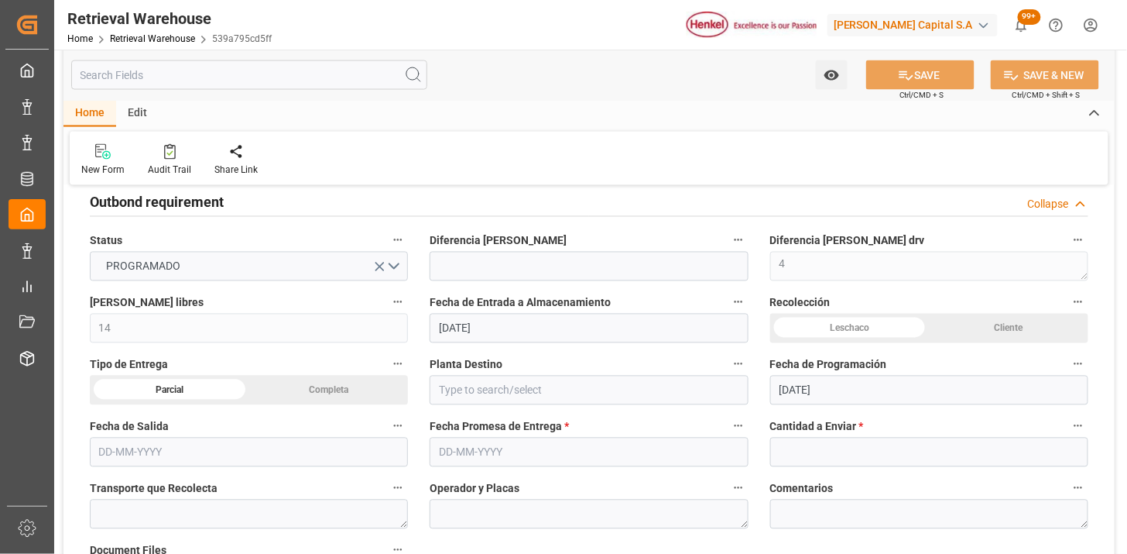
scroll to position [774, 0]
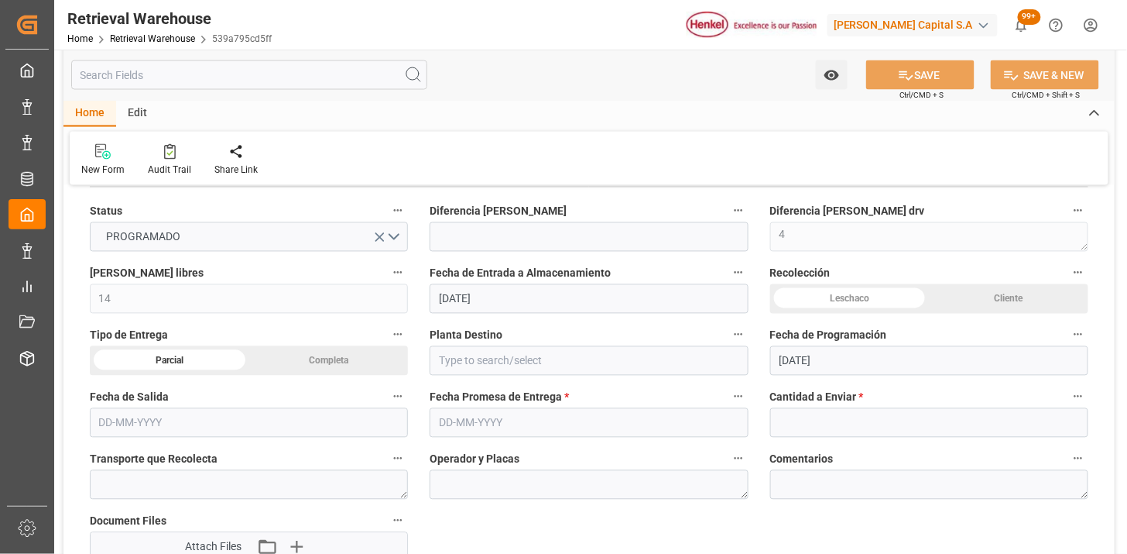
click at [826, 297] on div "Leschaco" at bounding box center [850, 298] width 160 height 29
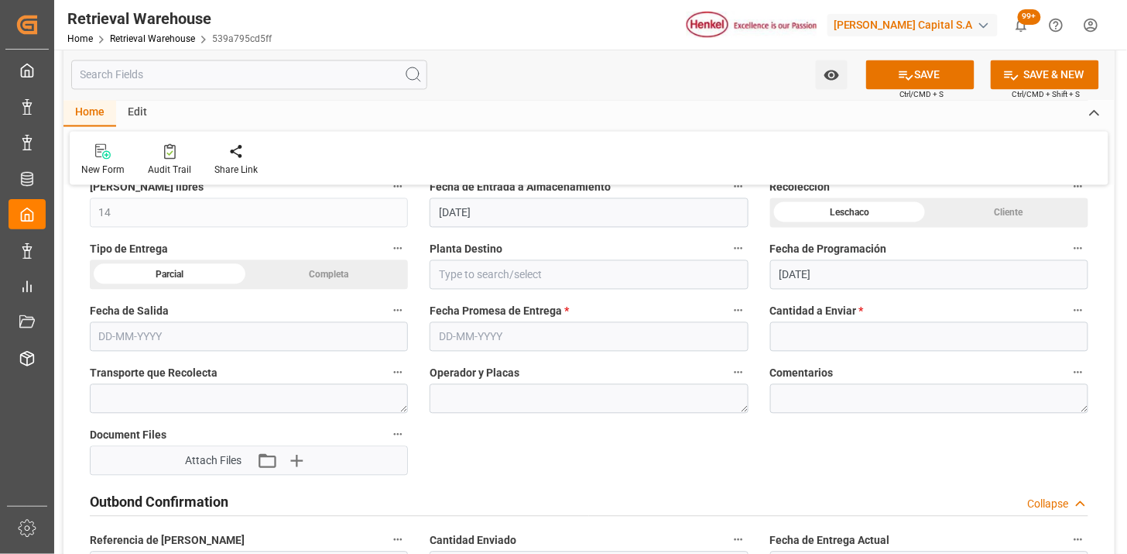
click at [929, 228] on div "Completa" at bounding box center [1009, 212] width 160 height 29
click at [520, 344] on input "text" at bounding box center [589, 336] width 318 height 29
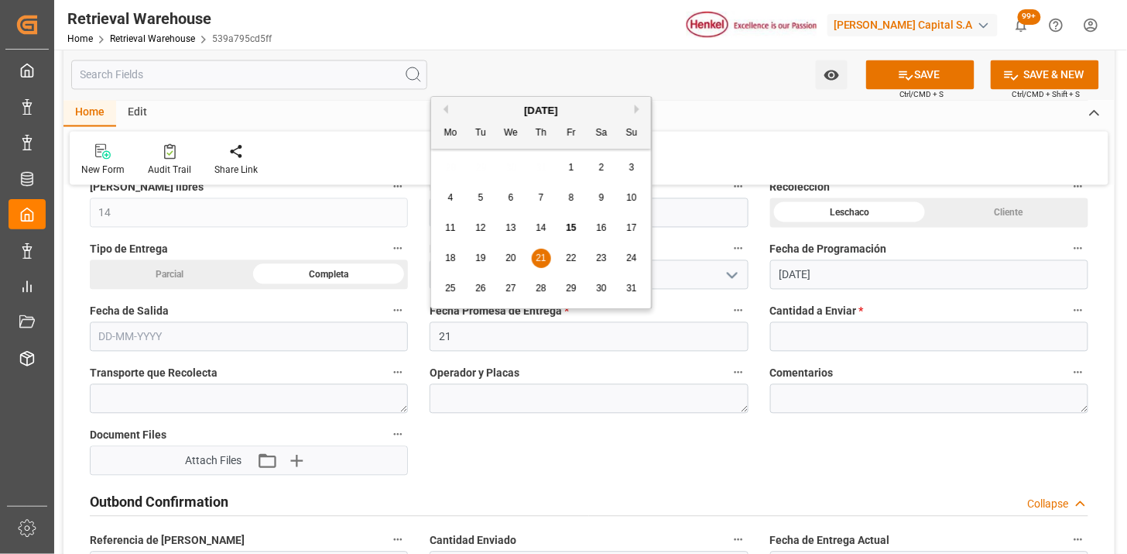
type input "21-08-2025"
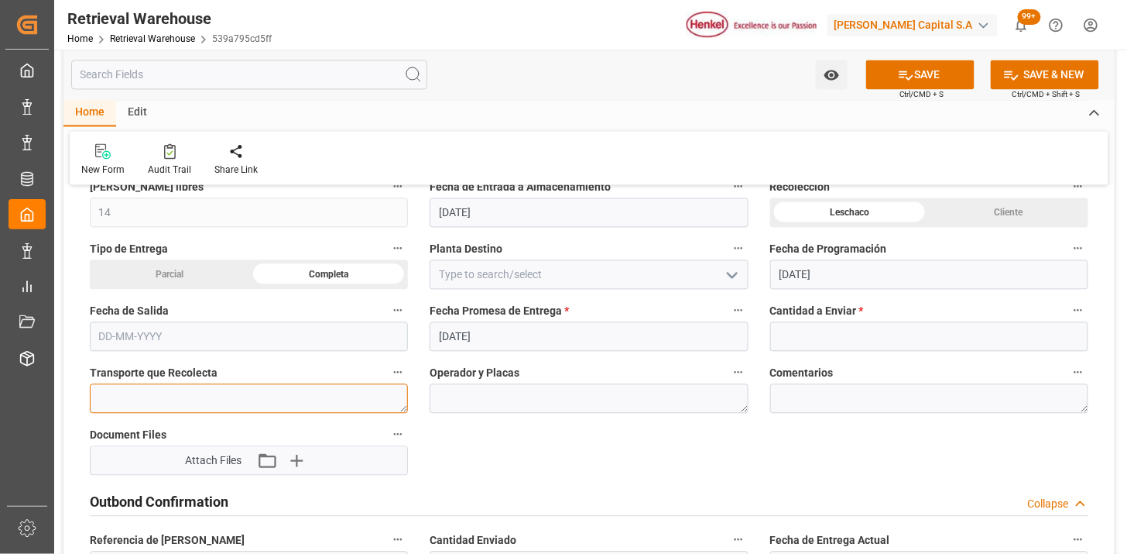
click at [343, 398] on textarea at bounding box center [249, 398] width 318 height 29
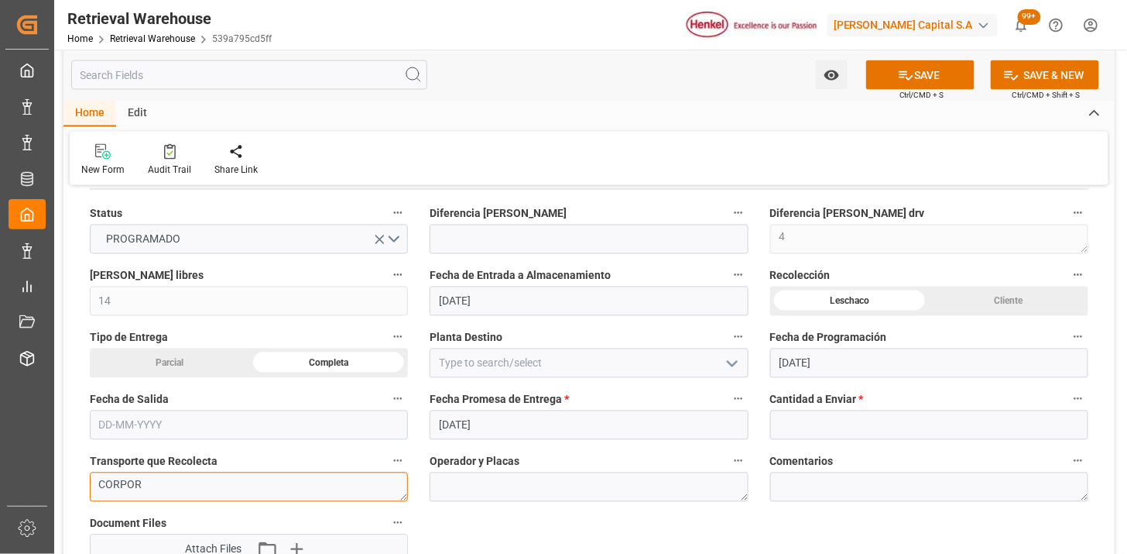
scroll to position [774, 0]
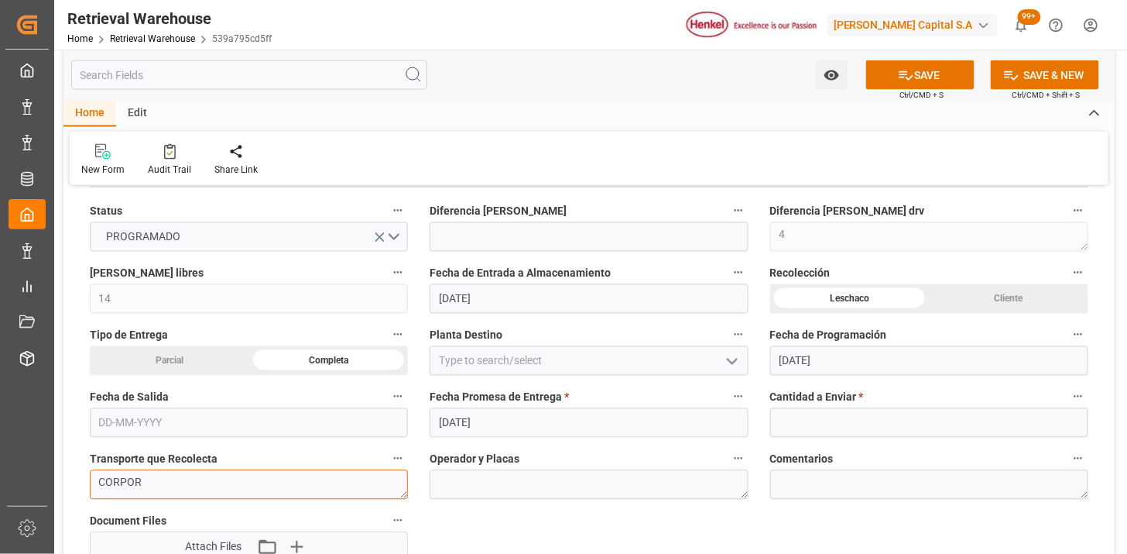
type textarea "CORPOR"
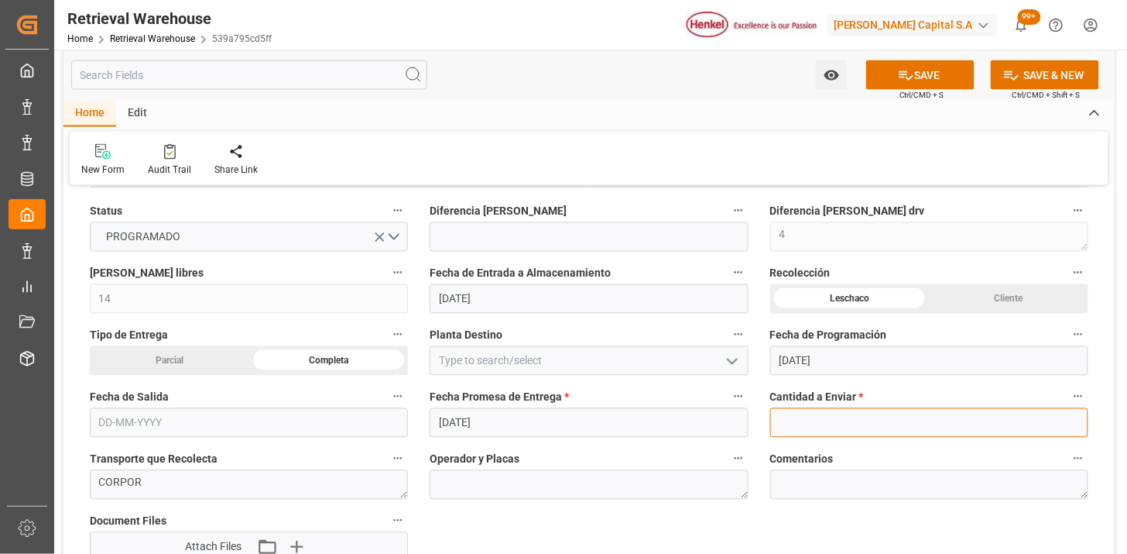
click at [786, 415] on input "text" at bounding box center [929, 422] width 318 height 29
type input "19.87"
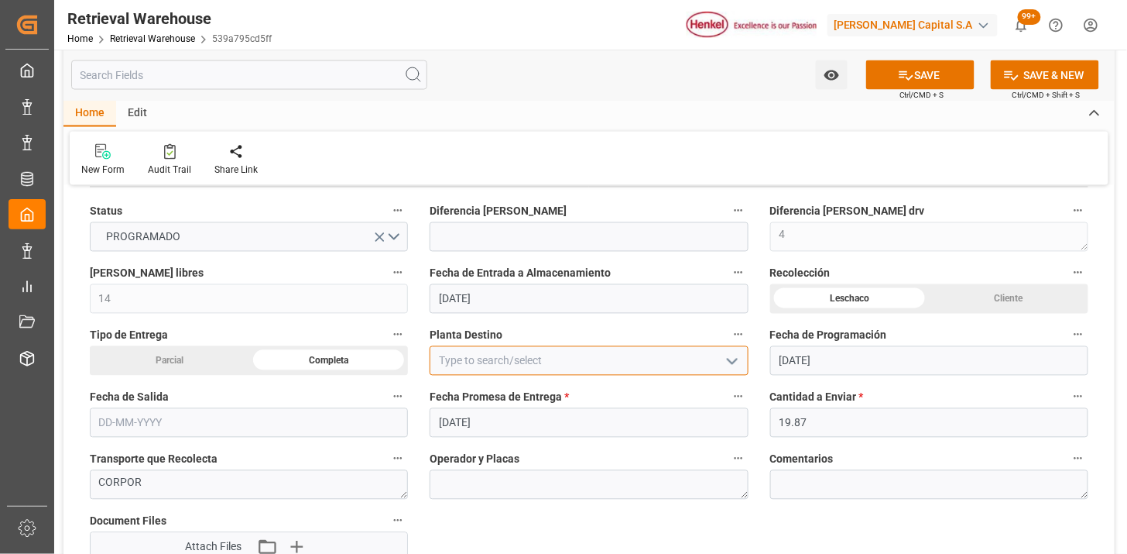
click at [496, 354] on input at bounding box center [589, 360] width 318 height 29
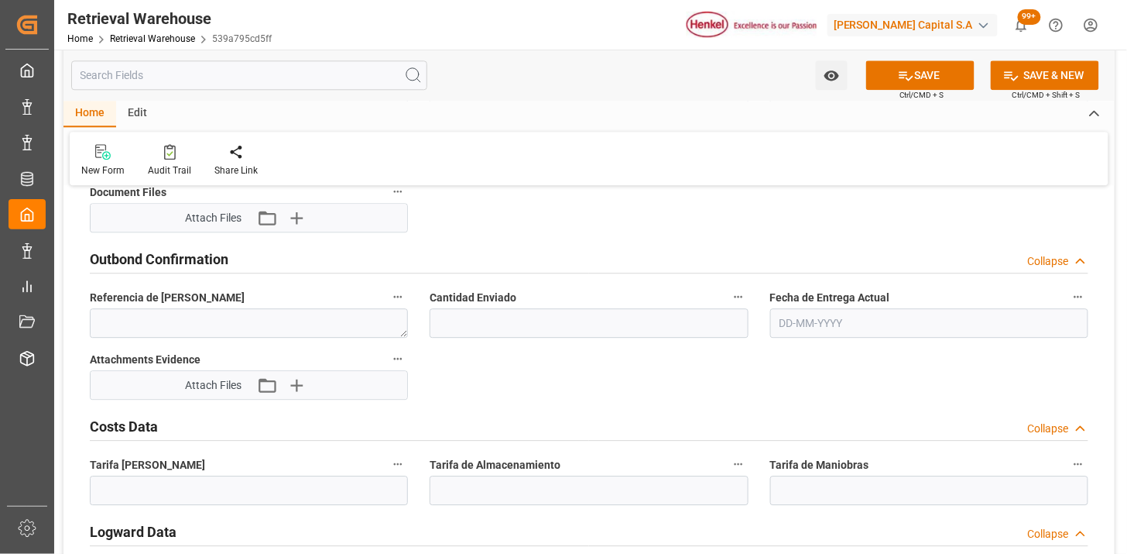
scroll to position [1118, 0]
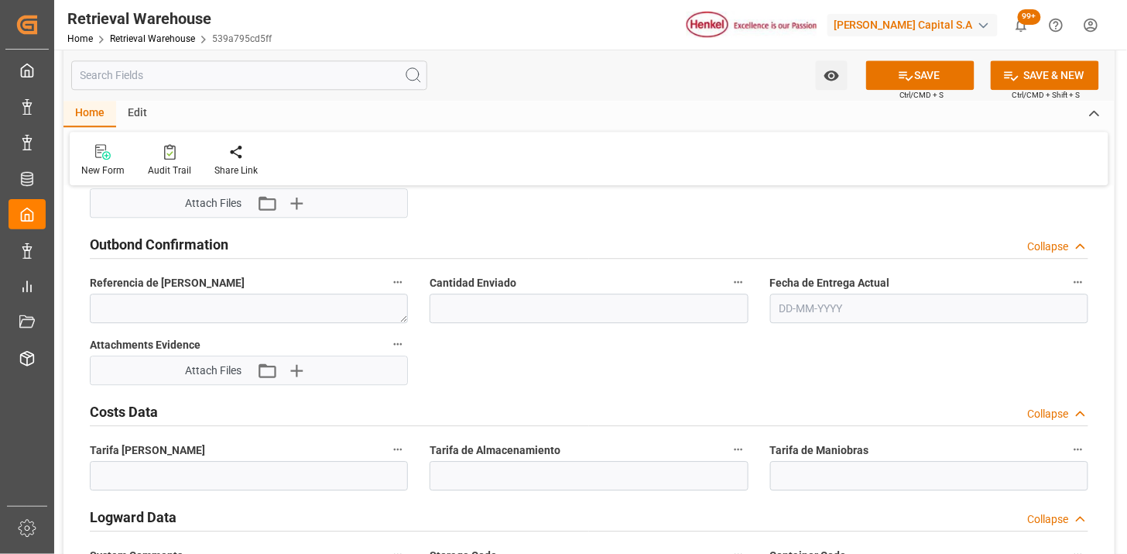
type input "Toro"
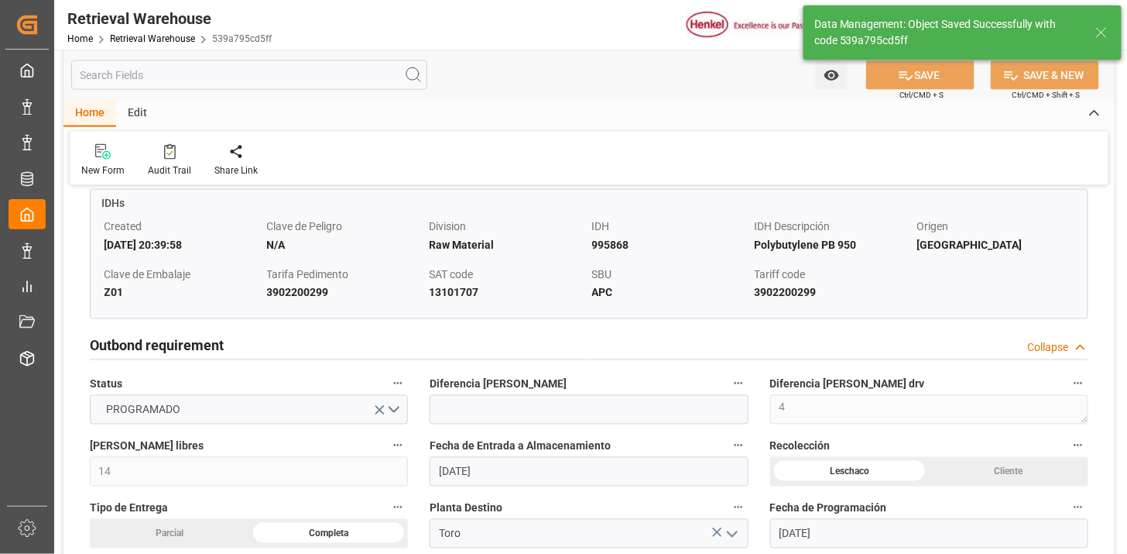
scroll to position [0, 0]
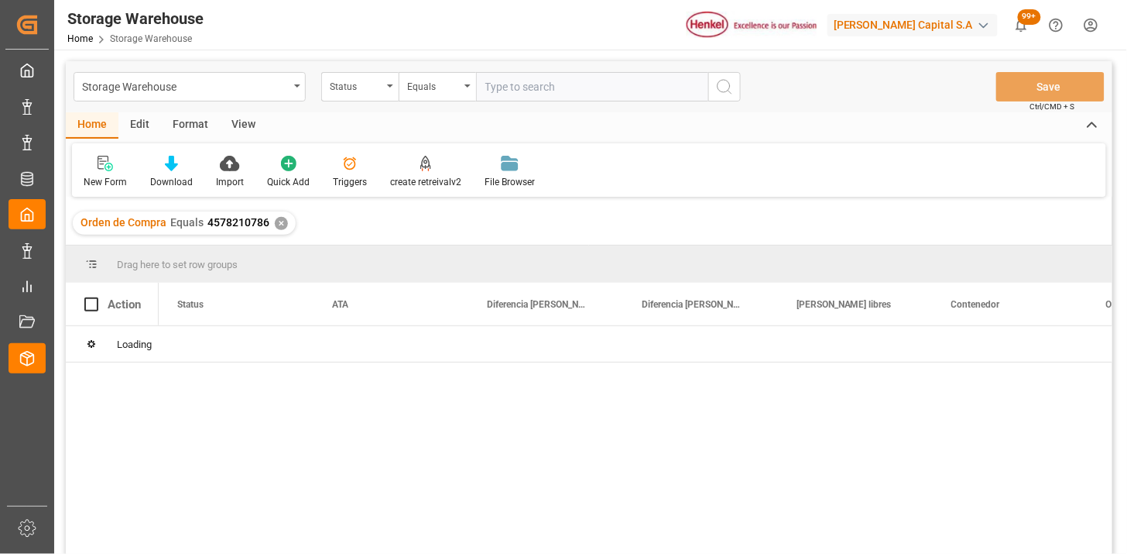
click at [245, 126] on div "View" at bounding box center [243, 125] width 47 height 26
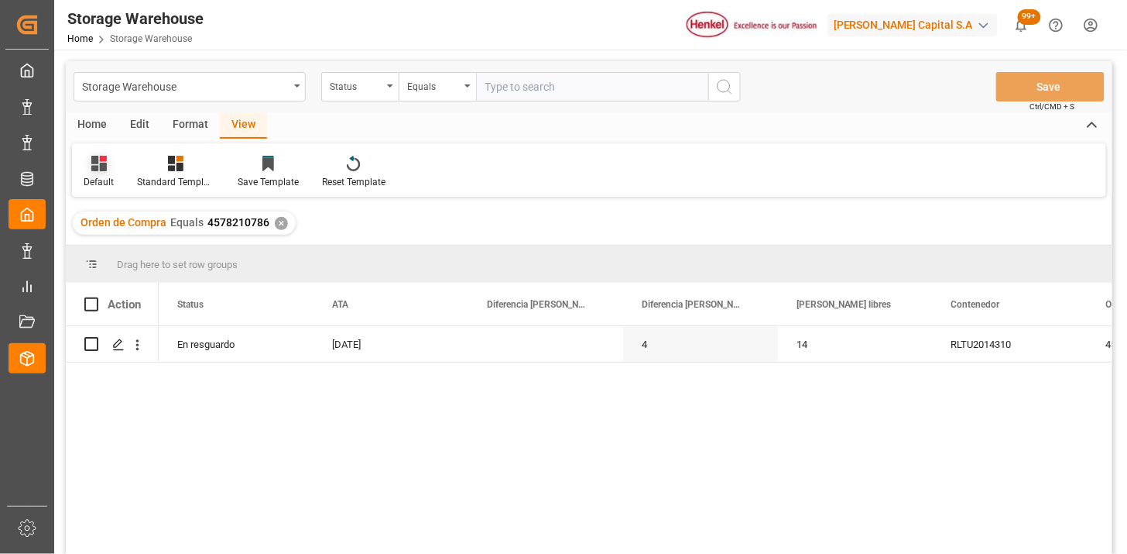
click at [111, 163] on div at bounding box center [99, 163] width 30 height 16
drag, startPoint x: 125, startPoint y: 256, endPoint x: 206, endPoint y: 256, distance: 81.3
click at [129, 256] on div "REPORTE." at bounding box center [159, 250] width 136 height 16
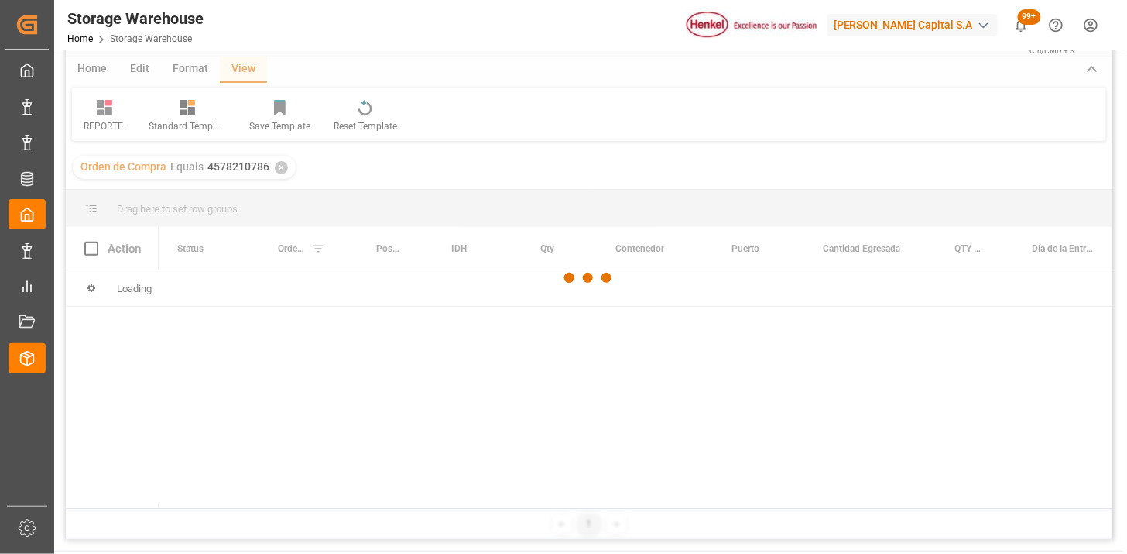
scroll to position [86, 0]
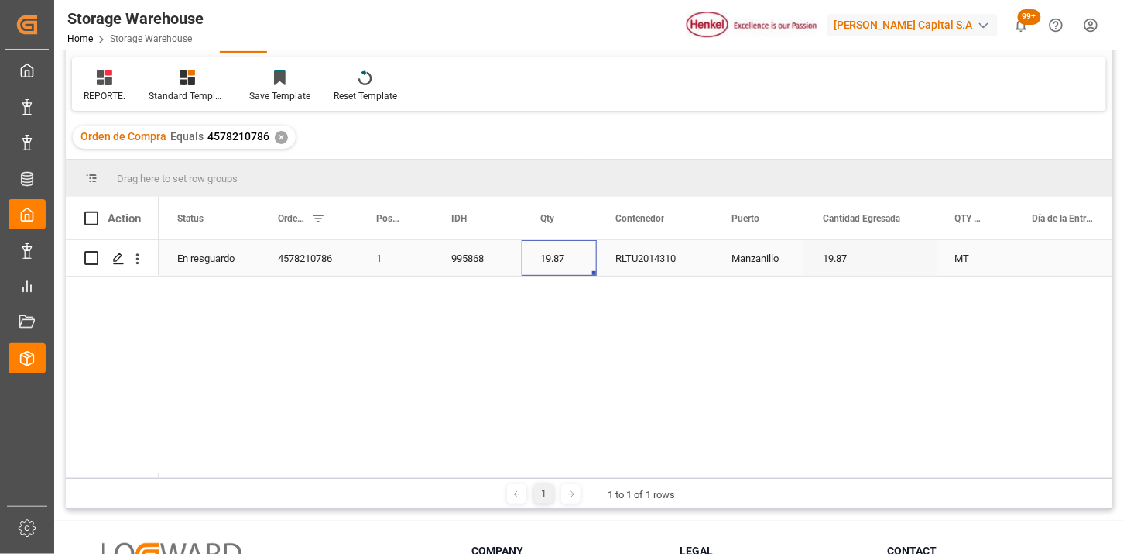
click at [545, 262] on div "19.87" at bounding box center [559, 258] width 75 height 36
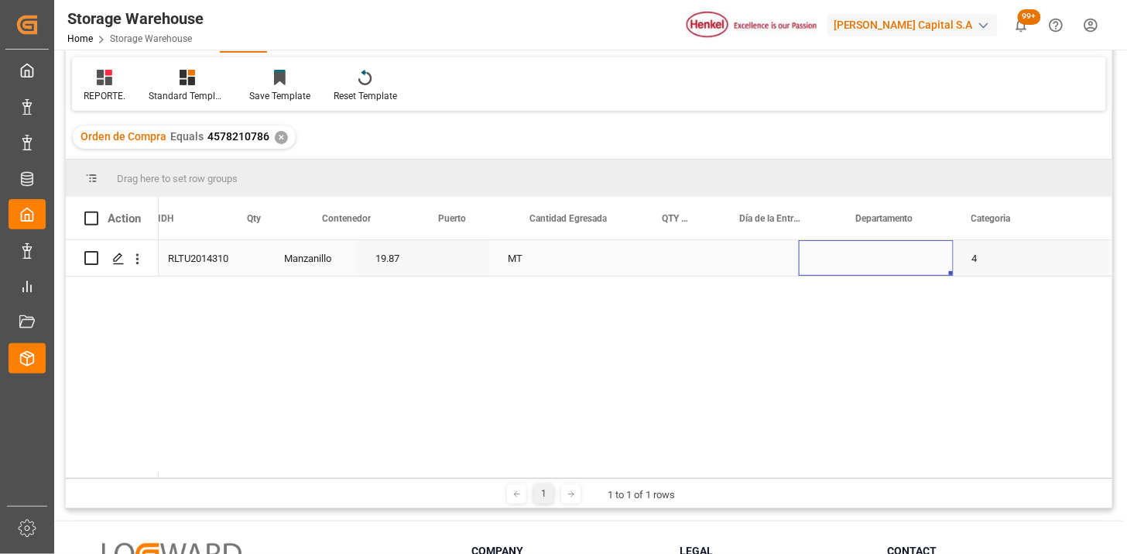
scroll to position [0, 448]
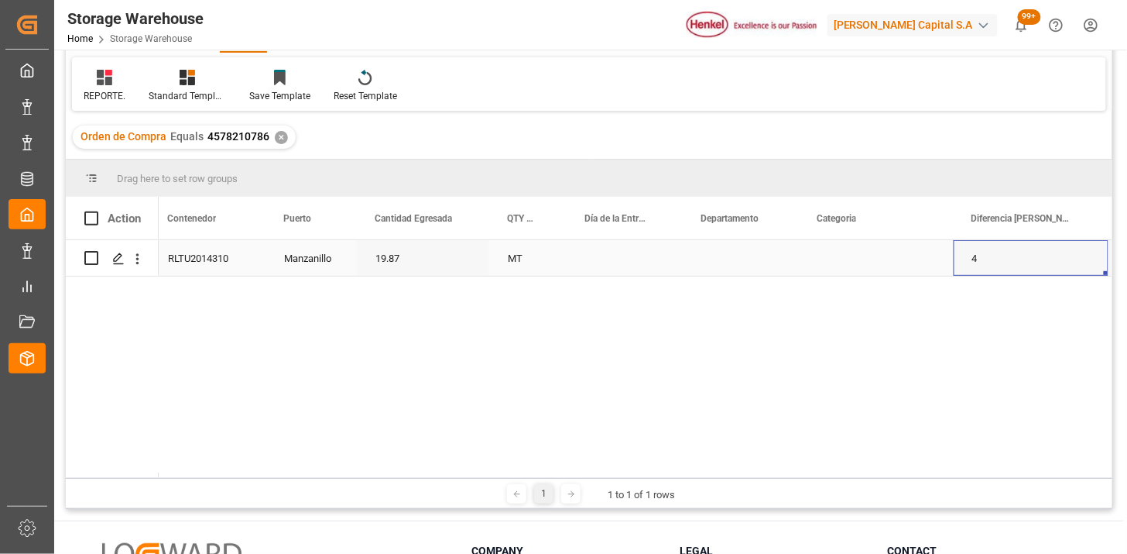
click at [754, 259] on div "Press SPACE to select this row." at bounding box center [741, 258] width 116 height 36
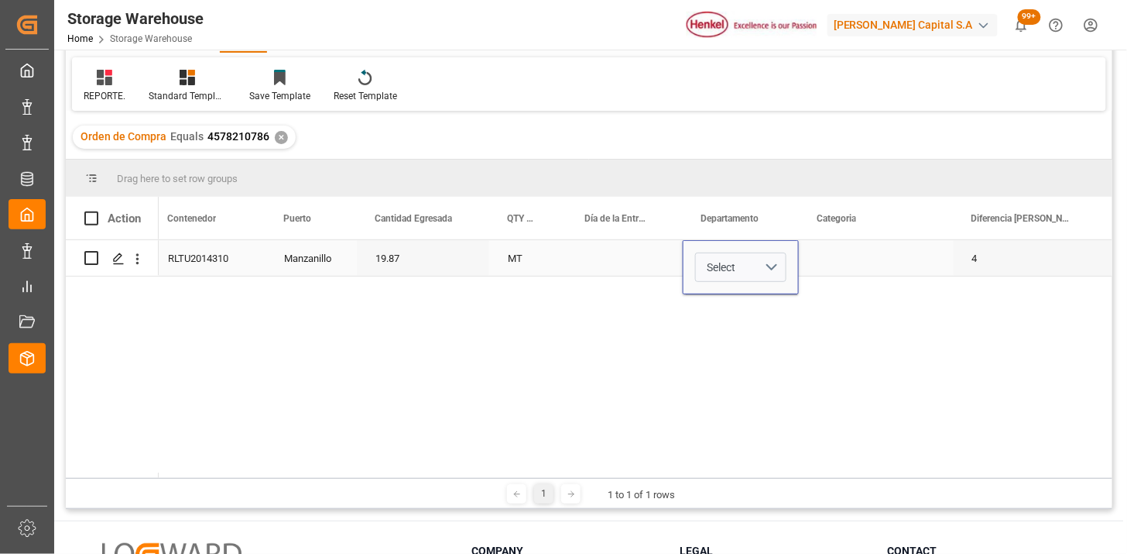
click at [772, 262] on button "Select" at bounding box center [740, 266] width 91 height 29
drag, startPoint x: 731, startPoint y: 306, endPoint x: 763, endPoint y: 307, distance: 31.8
click at [731, 305] on div "Logística Integral" at bounding box center [742, 315] width 74 height 30
click at [842, 260] on div "Press SPACE to select this row." at bounding box center [876, 258] width 155 height 36
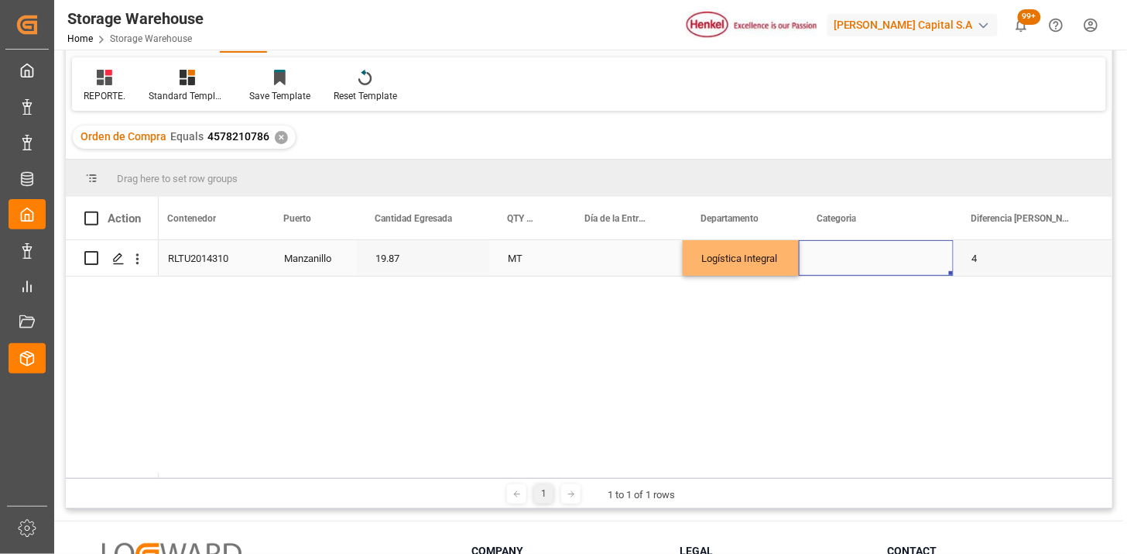
click at [853, 262] on div "Press SPACE to select this row." at bounding box center [876, 258] width 155 height 36
click at [862, 264] on button "Select" at bounding box center [877, 266] width 130 height 29
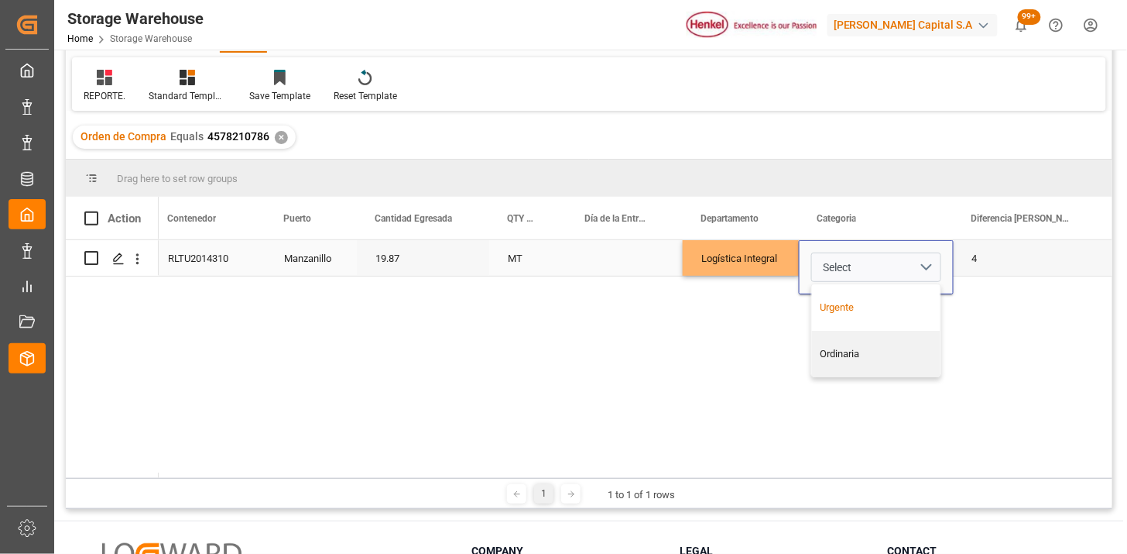
drag, startPoint x: 843, startPoint y: 291, endPoint x: 767, endPoint y: 271, distance: 77.8
click at [839, 290] on div "Urgente" at bounding box center [876, 307] width 129 height 46
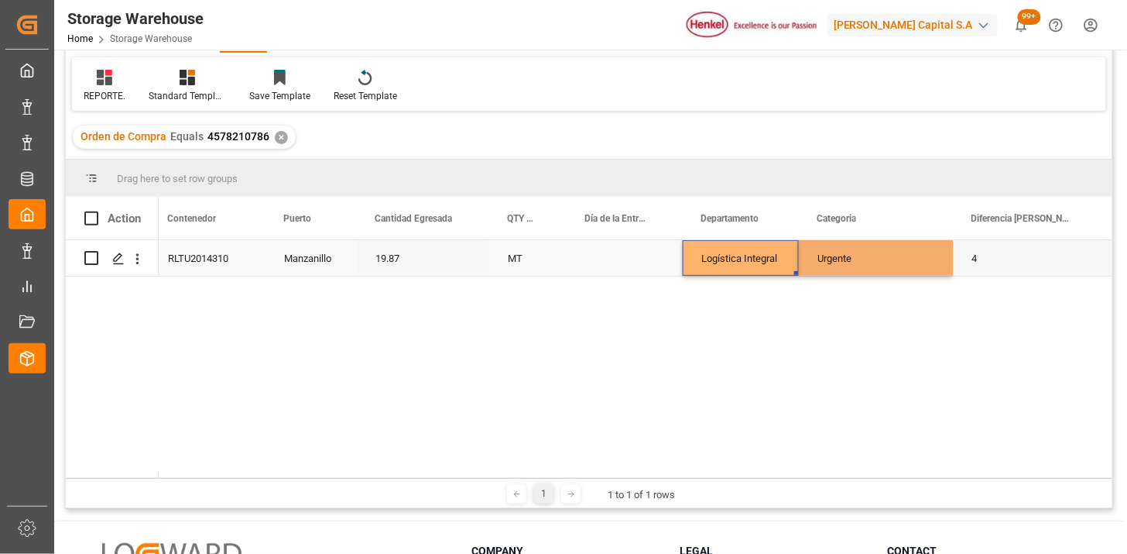
click at [740, 256] on div "Logística Integral" at bounding box center [741, 258] width 116 height 36
